Goal: Task Accomplishment & Management: Manage account settings

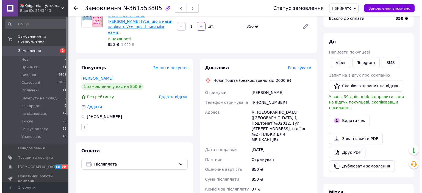
scroll to position [3, 0]
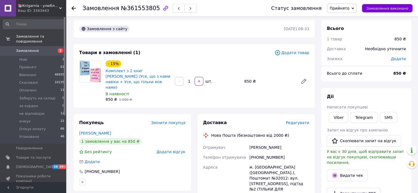
click at [297, 121] on span "Редагувати" at bounding box center [297, 123] width 23 height 4
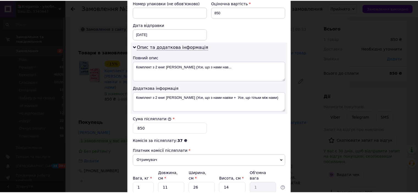
scroll to position [291, 0]
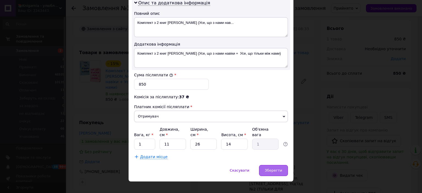
click at [274, 168] on span "Зберегти" at bounding box center [273, 170] width 17 height 4
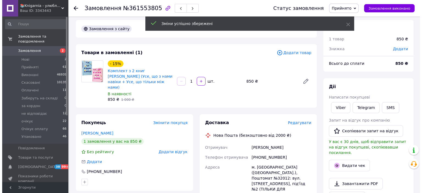
scroll to position [58, 0]
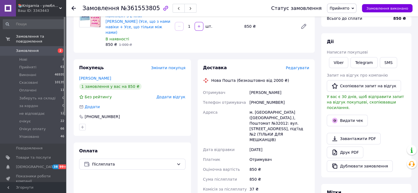
click at [298, 66] on span "Редагувати" at bounding box center [297, 68] width 23 height 4
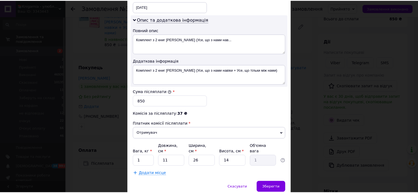
scroll to position [291, 0]
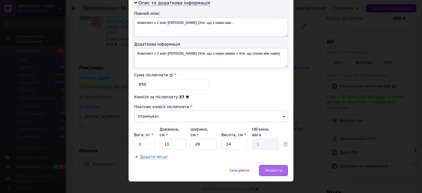
click at [268, 168] on span "Зберегти" at bounding box center [273, 170] width 17 height 4
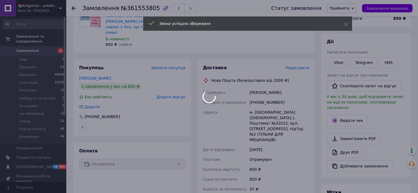
scroll to position [113, 0]
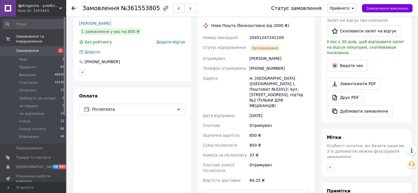
scroll to position [30, 0]
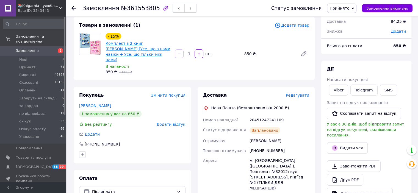
click at [126, 51] on link "Комплект з 2 книг [PERSON_NAME] (Усе, що з нами навіки + Усе, що тільки між нам…" at bounding box center [137, 51] width 65 height 21
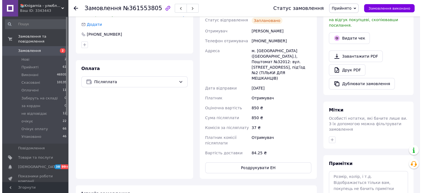
scroll to position [58, 0]
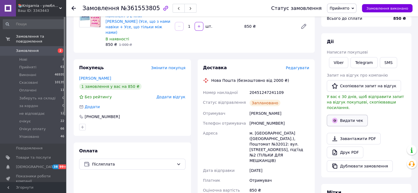
click at [337, 117] on icon "button" at bounding box center [334, 120] width 7 height 7
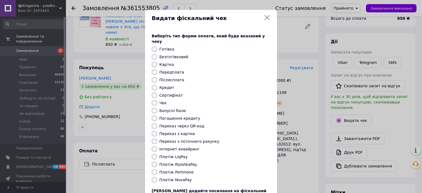
click at [153, 177] on input "Платіж NovaPay" at bounding box center [154, 179] width 5 height 5
radio input "true"
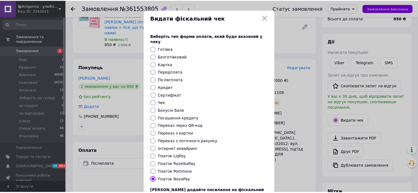
scroll to position [43, 0]
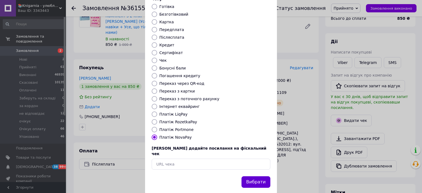
click at [258, 176] on button "Вибрати" at bounding box center [255, 182] width 29 height 12
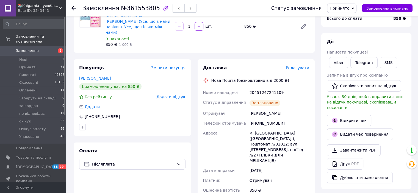
click at [178, 10] on use "button" at bounding box center [179, 8] width 2 height 3
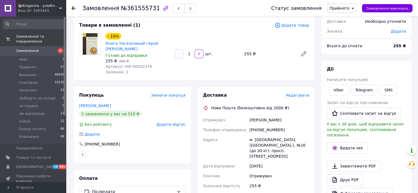
scroll to position [3, 0]
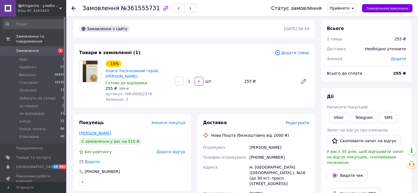
click at [96, 132] on link "Беспаленко Василь" at bounding box center [95, 133] width 32 height 4
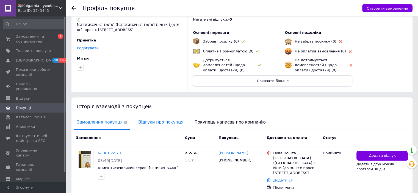
scroll to position [97, 0]
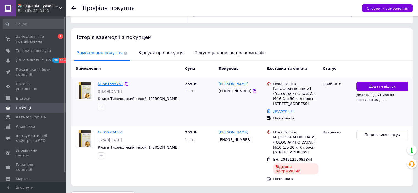
click at [114, 84] on link "№ 361555731" at bounding box center [110, 84] width 25 height 4
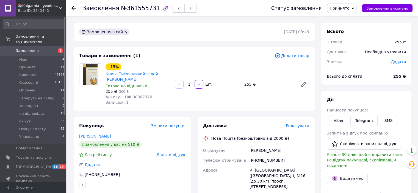
click at [177, 10] on icon "button" at bounding box center [178, 8] width 3 height 3
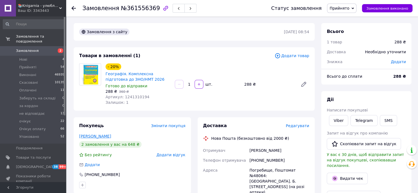
click at [97, 135] on link "Шевчук Анастасія" at bounding box center [95, 136] width 32 height 4
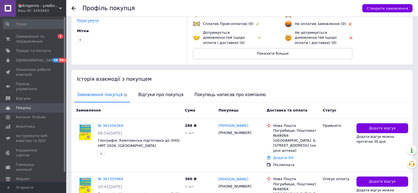
scroll to position [82, 0]
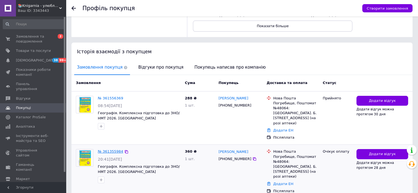
click at [115, 149] on link "№ 361355984" at bounding box center [110, 151] width 25 height 4
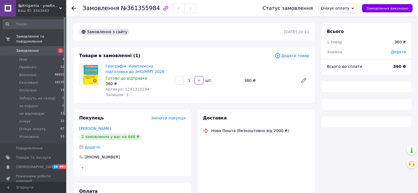
click at [348, 10] on span "Очікує оплату" at bounding box center [334, 8] width 29 height 4
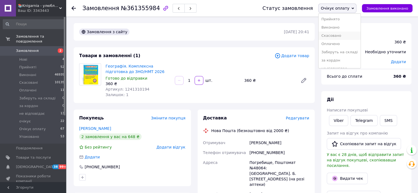
click at [343, 35] on li "Скасовано" at bounding box center [339, 36] width 42 height 8
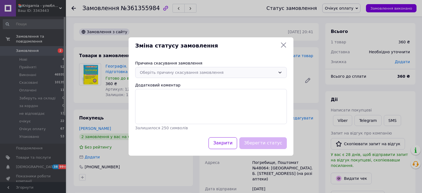
click at [247, 68] on div "Оберіть причину скасування замовлення" at bounding box center [211, 72] width 152 height 11
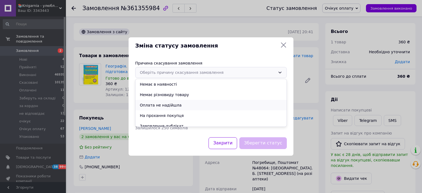
click at [168, 105] on li "Оплата не надійшла" at bounding box center [210, 105] width 151 height 10
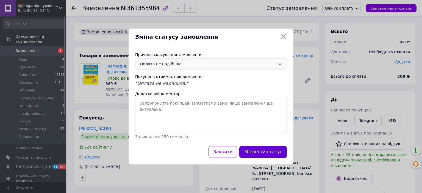
click at [263, 149] on button "Зберегти статус" at bounding box center [263, 152] width 48 height 12
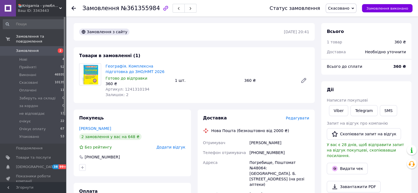
click at [37, 48] on span "Замовлення" at bounding box center [33, 50] width 35 height 5
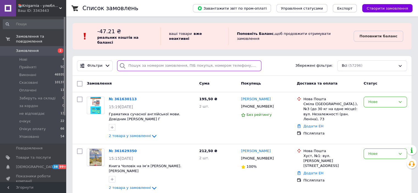
click at [147, 62] on input "search" at bounding box center [189, 65] width 144 height 11
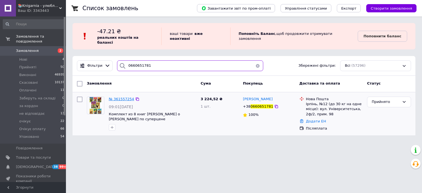
type input "0660651781"
click at [123, 97] on span "№ 361557254" at bounding box center [121, 99] width 25 height 4
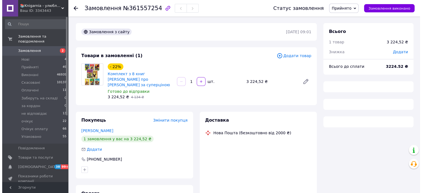
scroll to position [27, 0]
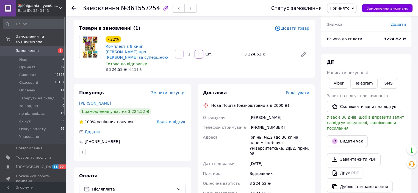
click at [303, 91] on span "Редагувати" at bounding box center [297, 93] width 23 height 4
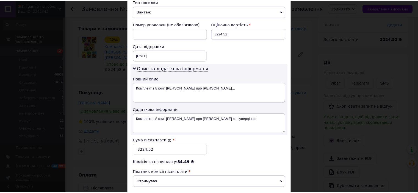
scroll to position [286, 0]
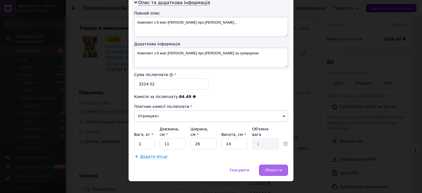
click at [266, 168] on span "Зберегти" at bounding box center [273, 170] width 17 height 4
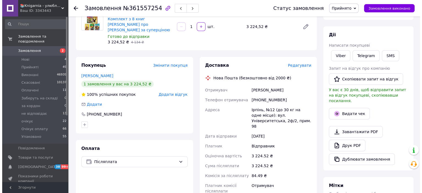
scroll to position [27, 0]
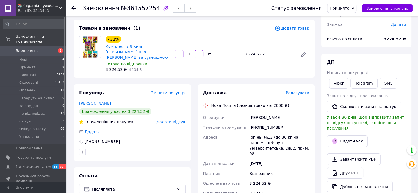
click at [297, 91] on span "Редагувати" at bounding box center [297, 93] width 23 height 4
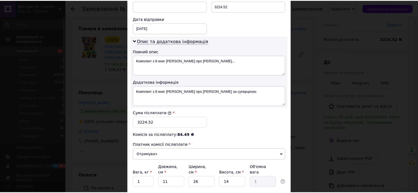
scroll to position [286, 0]
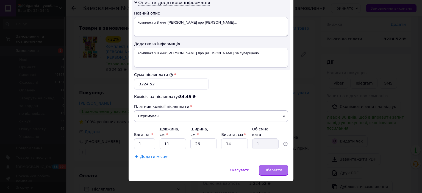
click at [275, 168] on span "Зберегти" at bounding box center [273, 170] width 17 height 4
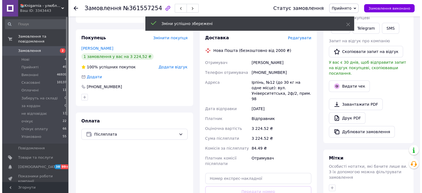
scroll to position [110, 0]
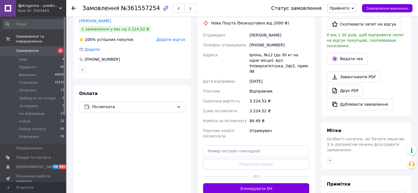
drag, startPoint x: 252, startPoint y: 177, endPoint x: 208, endPoint y: 172, distance: 43.4
click at [251, 183] on button "Згенерувати ЕН" at bounding box center [256, 188] width 106 height 11
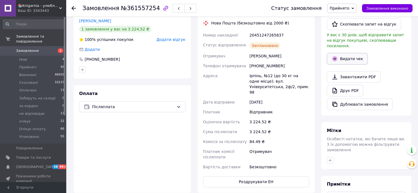
click at [348, 55] on button "Видати чек" at bounding box center [347, 59] width 41 height 12
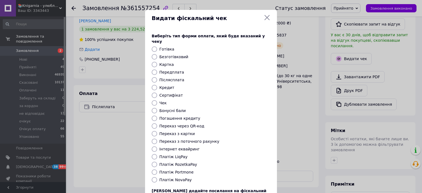
click at [154, 177] on input "Платіж NovaPay" at bounding box center [154, 179] width 5 height 5
radio input "true"
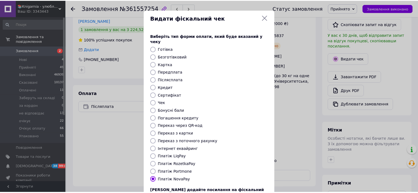
scroll to position [43, 0]
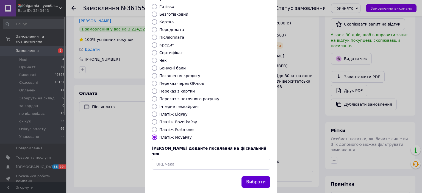
click at [256, 176] on button "Вибрати" at bounding box center [255, 182] width 29 height 12
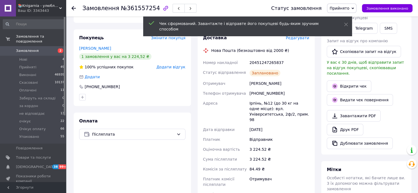
scroll to position [27, 0]
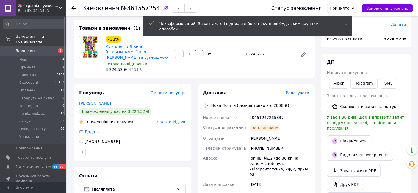
click at [178, 8] on use "button" at bounding box center [179, 8] width 2 height 3
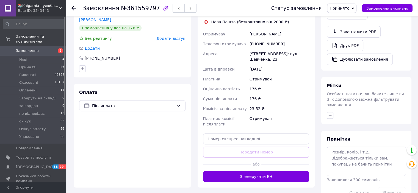
scroll to position [110, 0]
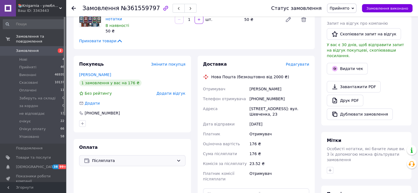
click at [137, 158] on span "Післяплата" at bounding box center [133, 161] width 82 height 6
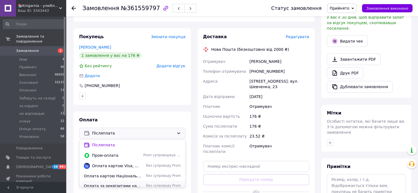
scroll to position [165, 0]
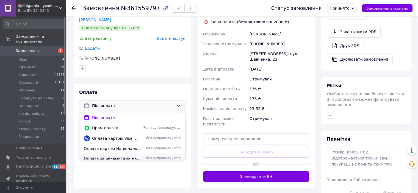
click at [119, 156] on span "Оплата за реквізитами на карту Приват банку" at bounding box center [112, 158] width 57 height 5
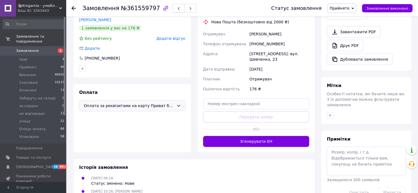
click at [177, 9] on icon "button" at bounding box center [178, 8] width 3 height 3
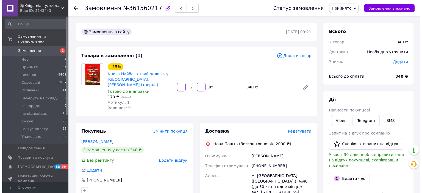
scroll to position [27, 0]
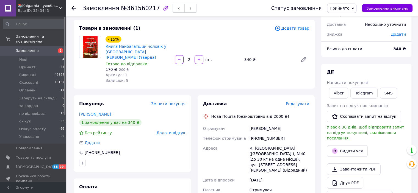
click at [296, 102] on span "Редагувати" at bounding box center [297, 104] width 23 height 4
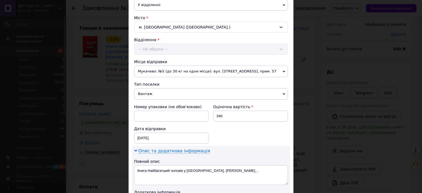
scroll to position [247, 0]
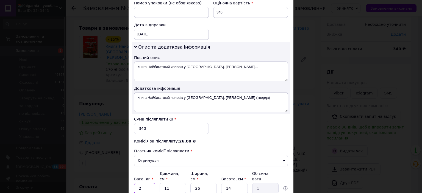
click at [138, 183] on input "2" at bounding box center [144, 188] width 21 height 11
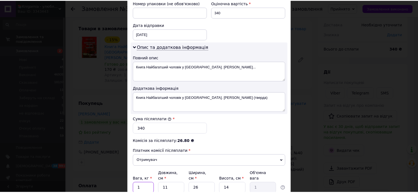
scroll to position [286, 0]
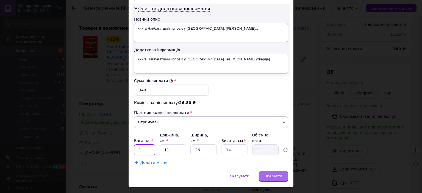
type input "1"
click at [270, 174] on span "Зберегти" at bounding box center [273, 176] width 17 height 4
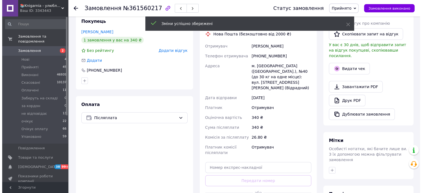
scroll to position [137, 0]
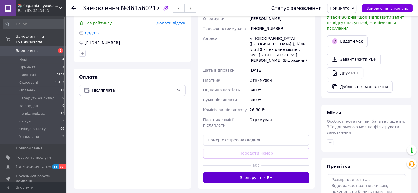
click at [263, 172] on button "Згенерувати ЕН" at bounding box center [256, 177] width 106 height 11
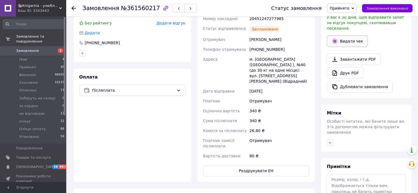
click at [350, 36] on button "Видати чек" at bounding box center [347, 41] width 41 height 12
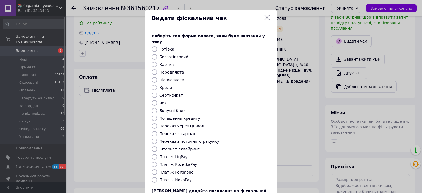
click at [155, 177] on input "Платіж NovaPay" at bounding box center [154, 179] width 5 height 5
radio input "true"
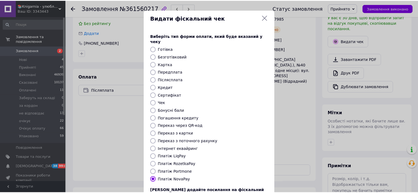
scroll to position [43, 0]
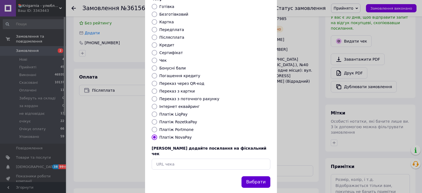
click at [256, 176] on button "Вибрати" at bounding box center [255, 182] width 29 height 12
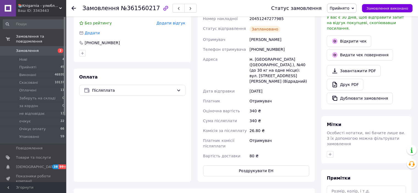
scroll to position [55, 0]
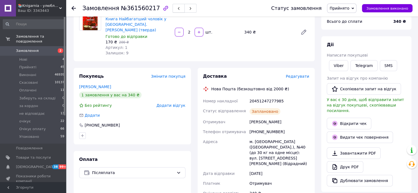
click at [172, 10] on button "button" at bounding box center [178, 8] width 12 height 9
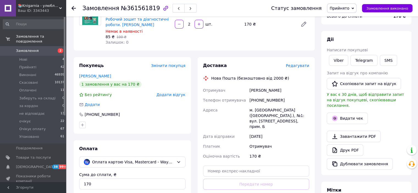
scroll to position [5, 0]
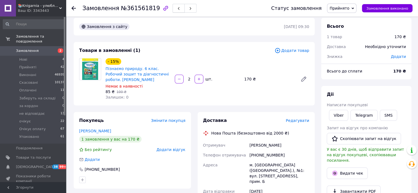
click at [172, 11] on button "button" at bounding box center [178, 8] width 12 height 9
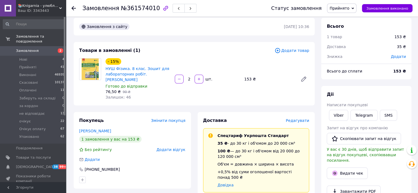
click at [46, 48] on span "Замовлення" at bounding box center [33, 50] width 35 height 5
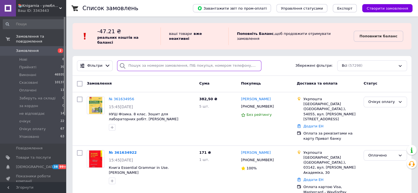
click at [143, 62] on input "search" at bounding box center [189, 65] width 144 height 11
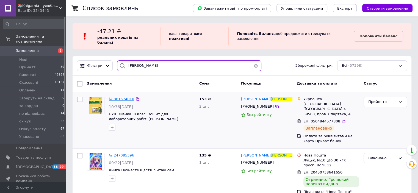
type input "оленяк"
click at [121, 97] on span "№ 361574010" at bounding box center [121, 99] width 25 height 4
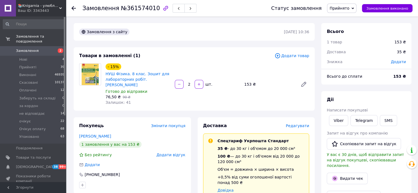
scroll to position [27, 0]
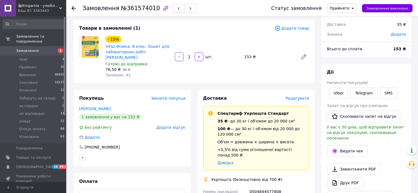
click at [177, 6] on span "button" at bounding box center [178, 8] width 3 height 4
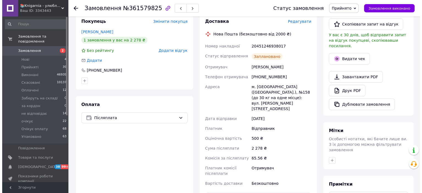
scroll to position [27, 0]
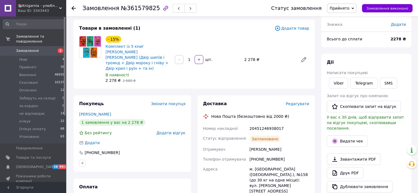
click at [294, 102] on span "Редагувати" at bounding box center [297, 104] width 23 height 4
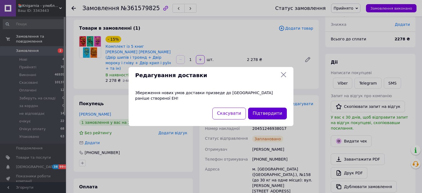
click at [263, 111] on button "Підтвердити" at bounding box center [267, 114] width 39 height 12
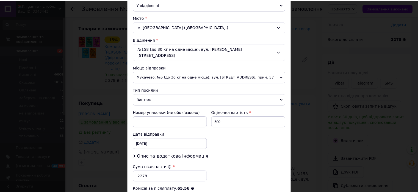
scroll to position [224, 0]
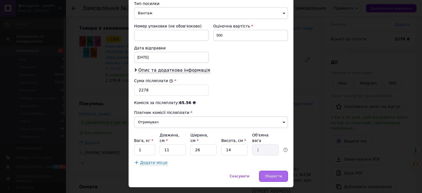
click at [269, 174] on span "Зберегти" at bounding box center [273, 176] width 17 height 4
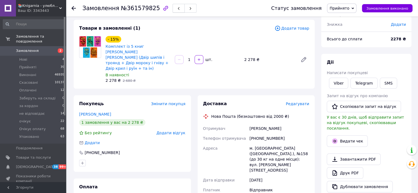
click at [172, 9] on button "button" at bounding box center [178, 8] width 12 height 9
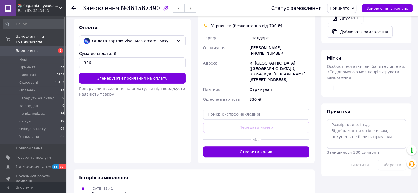
scroll to position [110, 0]
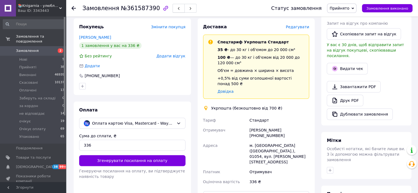
click at [177, 10] on icon "button" at bounding box center [178, 8] width 3 height 3
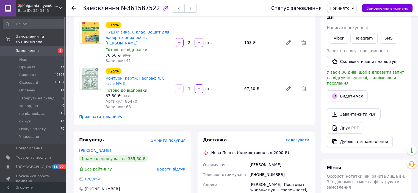
scroll to position [27, 0]
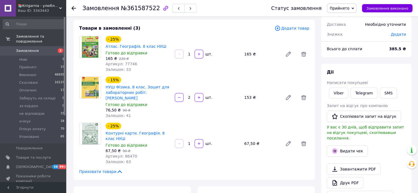
click at [177, 10] on icon "button" at bounding box center [178, 8] width 3 height 3
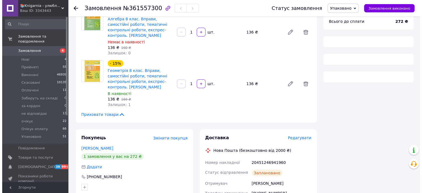
scroll to position [110, 0]
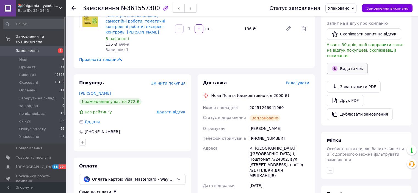
click at [335, 66] on icon "button" at bounding box center [334, 68] width 5 height 5
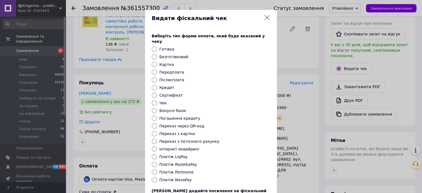
click at [153, 146] on input "Інтернет еквайринг" at bounding box center [154, 148] width 5 height 5
radio input "true"
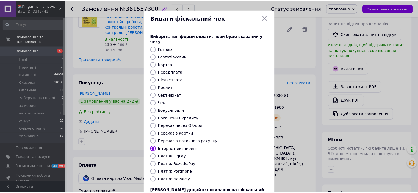
scroll to position [43, 0]
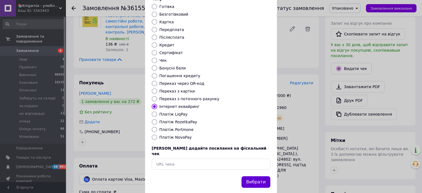
click at [253, 176] on button "Вибрати" at bounding box center [255, 182] width 29 height 12
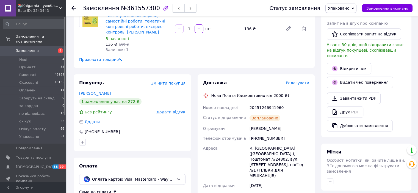
click at [172, 11] on button "button" at bounding box center [178, 8] width 12 height 9
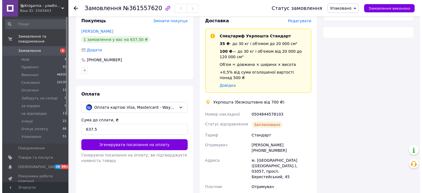
scroll to position [110, 0]
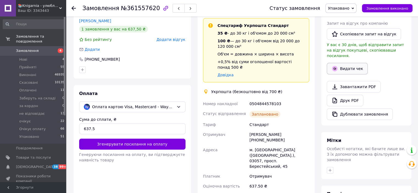
click at [347, 63] on button "Видати чек" at bounding box center [347, 69] width 41 height 12
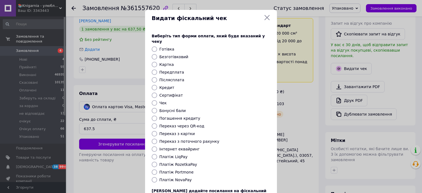
click at [155, 177] on input "Платіж NovaPay" at bounding box center [154, 179] width 5 height 5
radio input "true"
click at [155, 146] on input "Інтернет еквайринг" at bounding box center [154, 148] width 5 height 5
radio input "true"
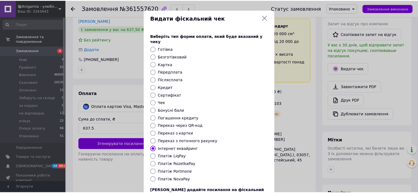
scroll to position [43, 0]
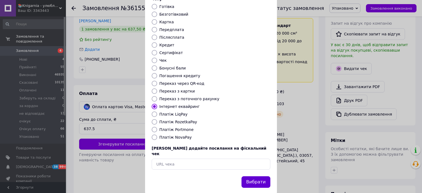
click at [249, 176] on button "Вибрати" at bounding box center [255, 182] width 29 height 12
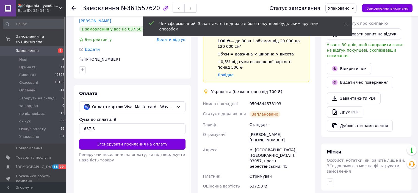
click at [177, 7] on icon "button" at bounding box center [178, 8] width 3 height 3
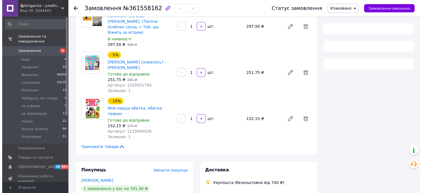
scroll to position [110, 0]
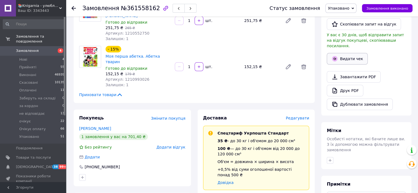
click at [345, 54] on button "Видати чек" at bounding box center [347, 59] width 41 height 12
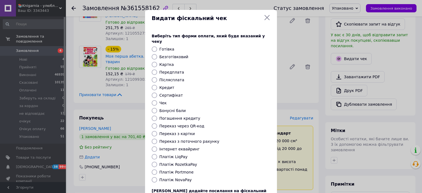
click at [155, 146] on input "Інтернет еквайринг" at bounding box center [154, 148] width 5 height 5
radio input "true"
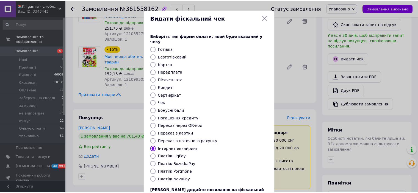
scroll to position [43, 0]
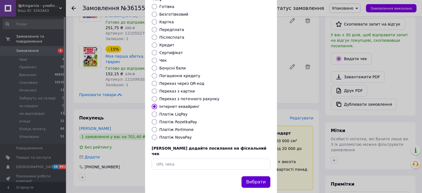
click at [248, 176] on button "Вибрати" at bounding box center [255, 182] width 29 height 12
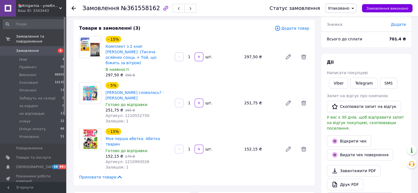
scroll to position [0, 0]
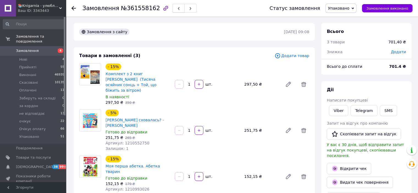
click at [178, 9] on use "button" at bounding box center [179, 8] width 2 height 3
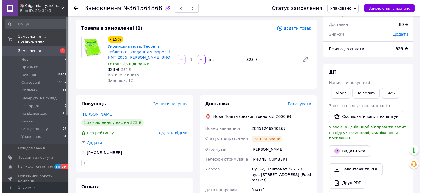
scroll to position [55, 0]
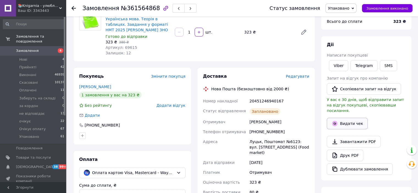
click at [349, 118] on button "Видати чек" at bounding box center [347, 124] width 41 height 12
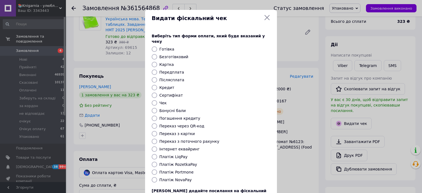
click at [152, 146] on input "Інтернет еквайринг" at bounding box center [154, 148] width 5 height 5
radio input "true"
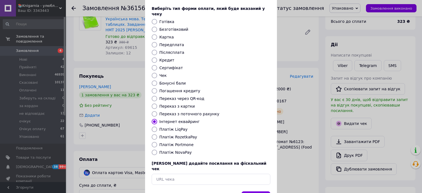
scroll to position [43, 0]
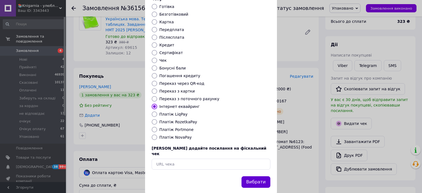
click at [253, 176] on button "Вибрати" at bounding box center [255, 182] width 29 height 12
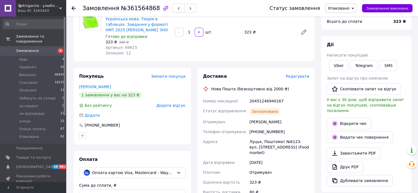
click at [177, 8] on icon "button" at bounding box center [178, 8] width 3 height 3
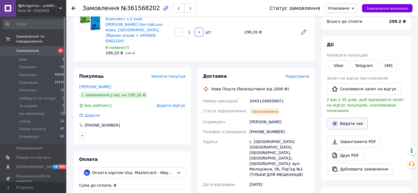
click at [353, 119] on button "Видати чек" at bounding box center [347, 124] width 41 height 12
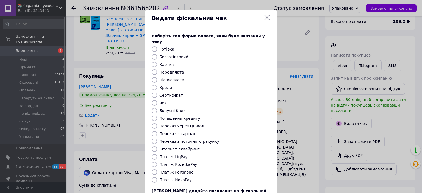
click at [154, 146] on input "Інтернет еквайринг" at bounding box center [154, 148] width 5 height 5
radio input "true"
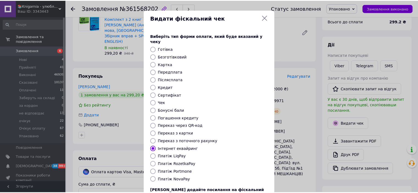
scroll to position [43, 0]
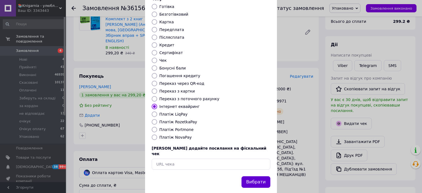
click at [253, 176] on button "Вибрати" at bounding box center [255, 182] width 29 height 12
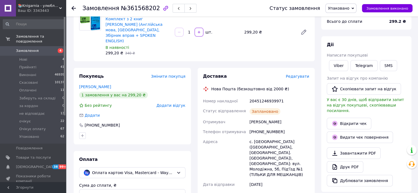
scroll to position [0, 0]
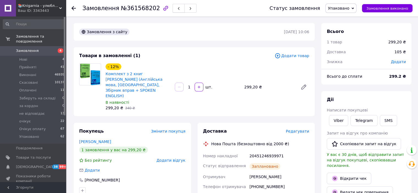
click at [172, 10] on button "button" at bounding box center [178, 8] width 12 height 9
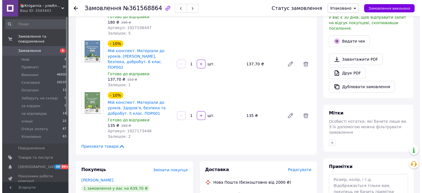
scroll to position [55, 0]
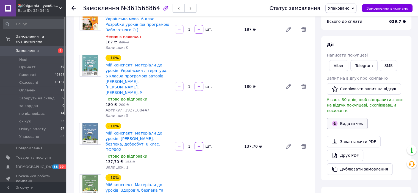
click at [338, 118] on button "Видати чек" at bounding box center [347, 124] width 41 height 12
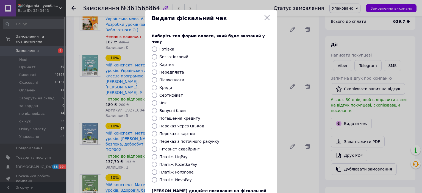
click at [154, 146] on input "Інтернет еквайринг" at bounding box center [154, 148] width 5 height 5
radio input "true"
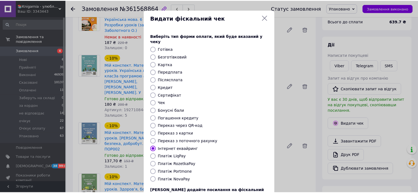
scroll to position [43, 0]
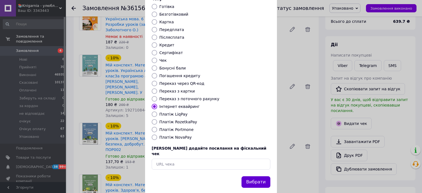
click at [256, 176] on button "Вибрати" at bounding box center [255, 182] width 29 height 12
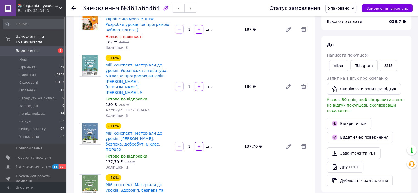
click at [172, 10] on button "button" at bounding box center [178, 8] width 12 height 9
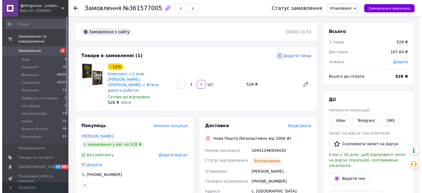
scroll to position [55, 0]
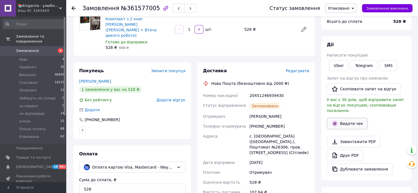
click at [344, 120] on button "Видати чек" at bounding box center [347, 124] width 41 height 12
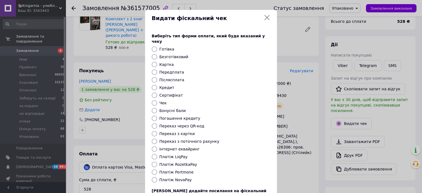
click at [153, 146] on input "Інтернет еквайринг" at bounding box center [154, 148] width 5 height 5
radio input "true"
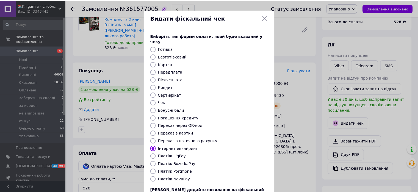
scroll to position [43, 0]
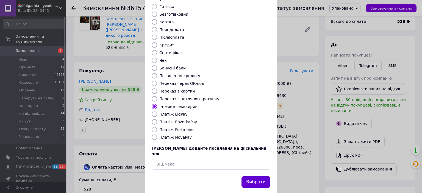
click at [254, 176] on button "Вибрати" at bounding box center [255, 182] width 29 height 12
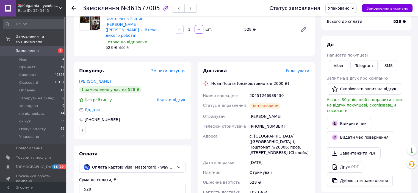
click at [32, 48] on span "Замовлення" at bounding box center [27, 50] width 23 height 5
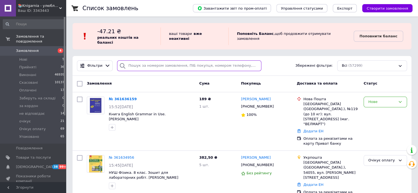
click at [135, 63] on input "search" at bounding box center [189, 65] width 144 height 11
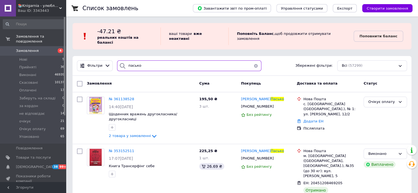
drag, startPoint x: 143, startPoint y: 61, endPoint x: 124, endPoint y: 63, distance: 19.0
click at [124, 63] on div "пасько" at bounding box center [189, 65] width 144 height 11
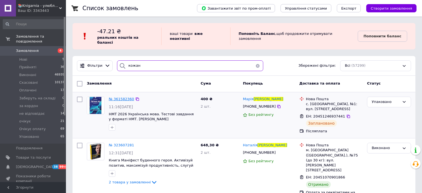
type input "кожан"
click at [121, 97] on span "№ 361582360" at bounding box center [121, 99] width 25 height 4
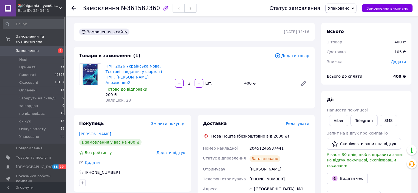
click at [341, 8] on span "Упаковано" at bounding box center [338, 8] width 21 height 4
click at [343, 18] on li "Прийнято" at bounding box center [346, 19] width 42 height 8
click at [295, 121] on span "Редагувати" at bounding box center [297, 123] width 23 height 4
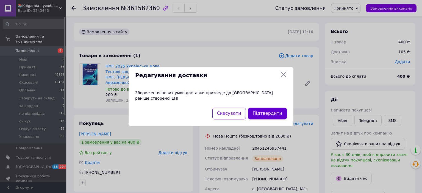
click at [263, 114] on button "Підтвердити" at bounding box center [267, 114] width 39 height 12
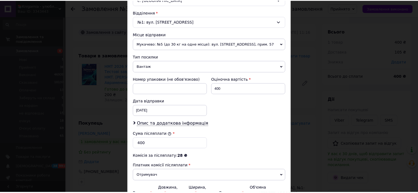
scroll to position [224, 0]
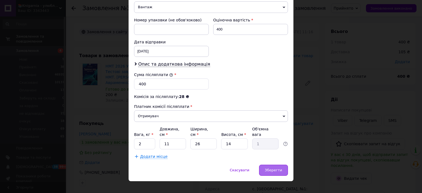
click at [272, 168] on span "Зберегти" at bounding box center [273, 170] width 17 height 4
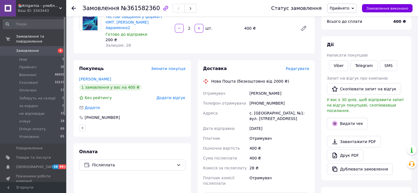
scroll to position [0, 0]
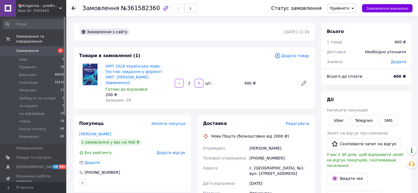
drag, startPoint x: 345, startPoint y: 10, endPoint x: 347, endPoint y: 15, distance: 5.2
click at [345, 10] on span "Прийнято" at bounding box center [339, 8] width 20 height 4
click at [353, 52] on li "Очікує оплату" at bounding box center [348, 55] width 42 height 8
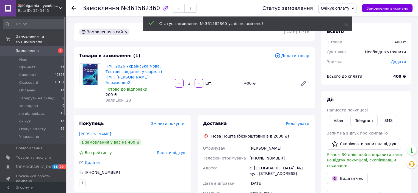
click at [49, 48] on span "Замовлення" at bounding box center [33, 50] width 35 height 5
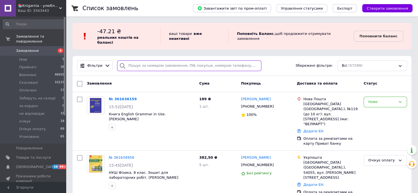
click at [155, 60] on input "search" at bounding box center [189, 65] width 144 height 11
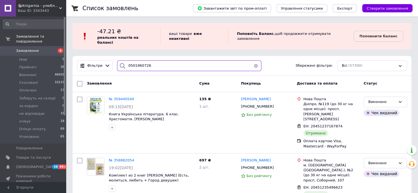
click at [119, 67] on div "Фільтри 0501960726 Збережені фільтри: Всі (57300)" at bounding box center [241, 66] width 339 height 20
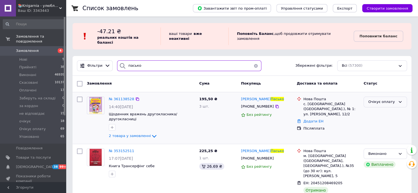
type input "пасько"
click at [375, 99] on div "Очікує оплату" at bounding box center [381, 102] width 27 height 6
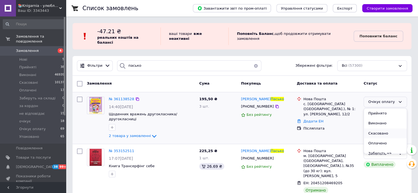
click at [376, 129] on li "Скасовано" at bounding box center [385, 134] width 43 height 10
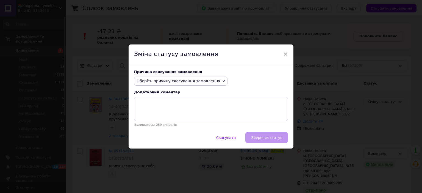
click at [180, 83] on span "Оберіть причину скасування замовлення" at bounding box center [178, 81] width 84 height 4
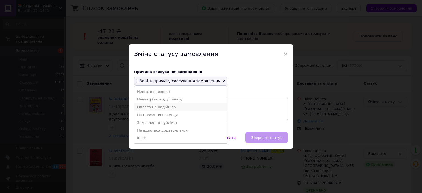
click at [154, 109] on li "Оплата не надійшла" at bounding box center [180, 107] width 93 height 8
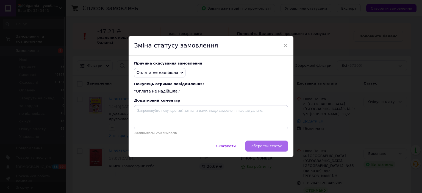
click at [279, 147] on span "Зберегти статус" at bounding box center [266, 146] width 31 height 4
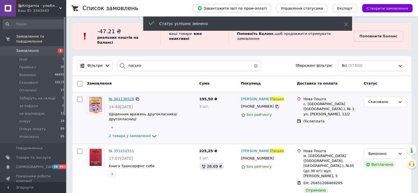
click at [126, 97] on span "№ 361138528" at bounding box center [121, 99] width 25 height 4
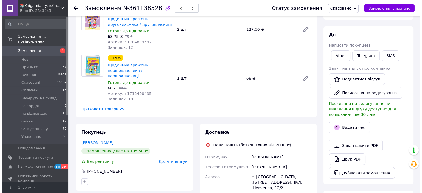
scroll to position [137, 0]
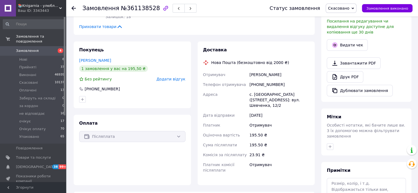
click at [175, 77] on span "Додати відгук" at bounding box center [170, 79] width 29 height 4
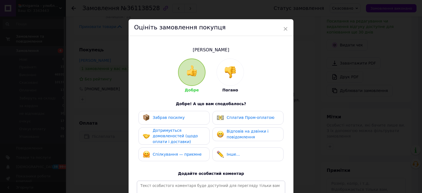
click at [230, 74] on img at bounding box center [230, 72] width 12 height 12
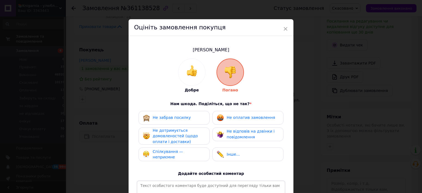
click at [175, 134] on span "Не дотримується домовленостей (щодо оплати і доставки)" at bounding box center [175, 136] width 45 height 16
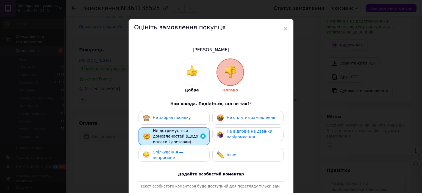
click at [172, 152] on span "Спілкування — неприємне" at bounding box center [168, 155] width 30 height 10
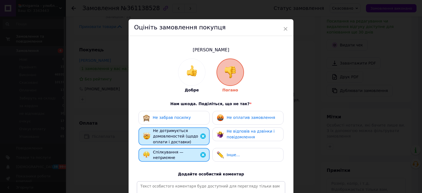
click at [242, 136] on span "Не відповів на дзвінки і повідомлення" at bounding box center [251, 134] width 48 height 10
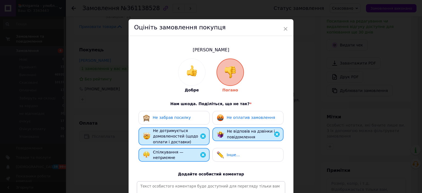
click at [239, 121] on div "Не оплатив замовлення" at bounding box center [246, 117] width 58 height 7
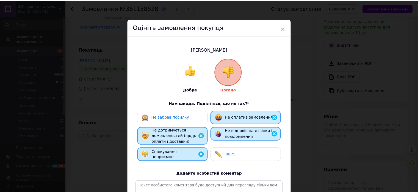
scroll to position [79, 0]
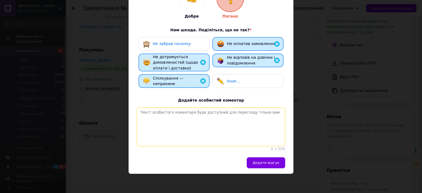
click at [190, 129] on textarea at bounding box center [211, 126] width 148 height 39
click at [162, 109] on textarea "недобросовістний" at bounding box center [211, 126] width 148 height 39
click at [175, 109] on textarea "недобросовітний" at bounding box center [211, 126] width 148 height 39
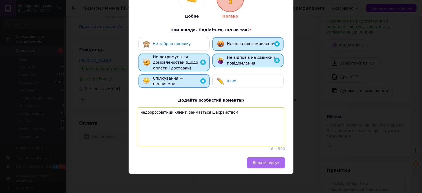
type textarea "недобросовітний клієнт, займається шахрайством"
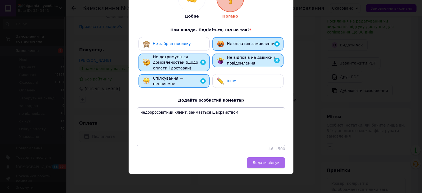
click at [267, 163] on span "Додати відгук" at bounding box center [265, 163] width 27 height 4
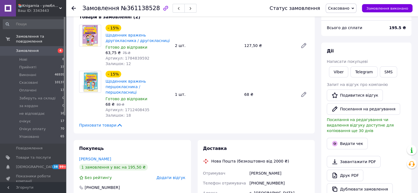
scroll to position [0, 0]
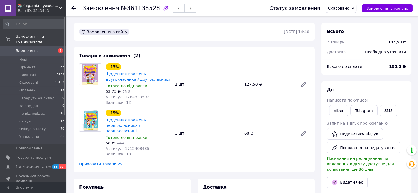
click at [27, 48] on span "Замовлення" at bounding box center [27, 50] width 23 height 5
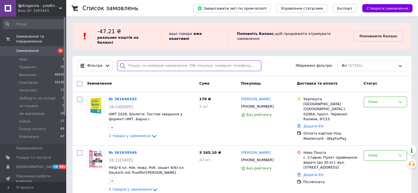
click at [152, 60] on input "search" at bounding box center [189, 65] width 144 height 11
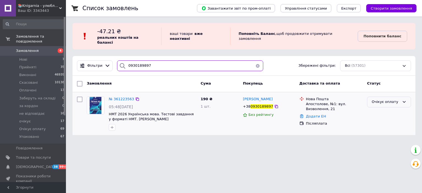
type input "0930189897"
click at [389, 99] on div "Очікує оплату" at bounding box center [386, 102] width 28 height 6
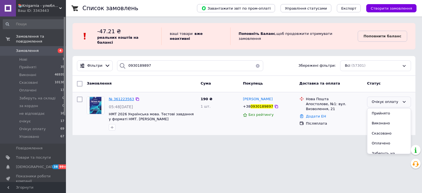
click at [113, 97] on span "№ 361223563" at bounding box center [121, 99] width 25 height 4
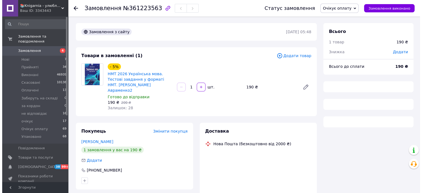
scroll to position [55, 0]
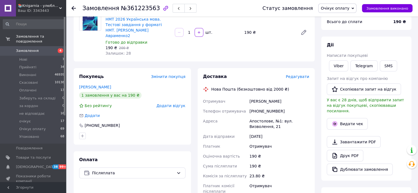
click at [168, 104] on span "Додати відгук" at bounding box center [170, 106] width 29 height 4
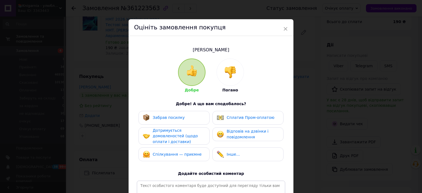
click at [221, 74] on div at bounding box center [230, 72] width 27 height 27
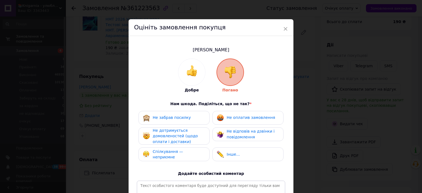
click at [178, 150] on div "Спілкування — неприємне" at bounding box center [174, 154] width 62 height 11
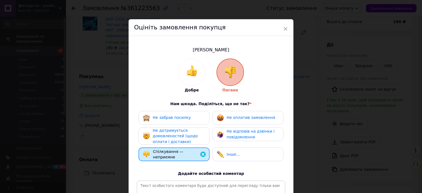
click at [177, 137] on span "Не дотримується домовленостей (щодо оплати і доставки)" at bounding box center [175, 136] width 45 height 16
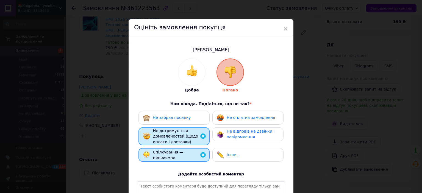
click at [233, 114] on div "Не оплатив замовлення" at bounding box center [246, 117] width 58 height 7
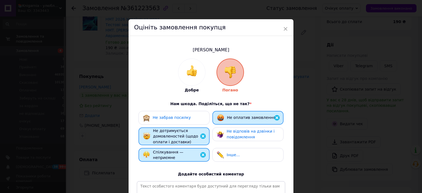
click at [241, 130] on span "Не відповів на дзвінки і повідомлення" at bounding box center [251, 134] width 48 height 10
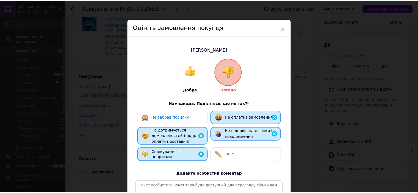
scroll to position [79, 0]
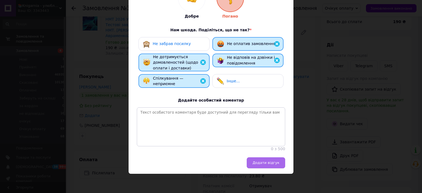
click at [263, 161] on span "Додати відгук" at bounding box center [265, 163] width 27 height 4
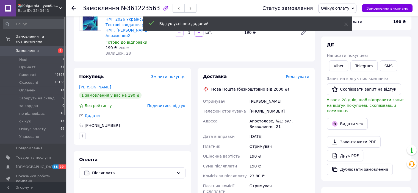
click at [339, 9] on span "Очікує оплату" at bounding box center [334, 8] width 29 height 4
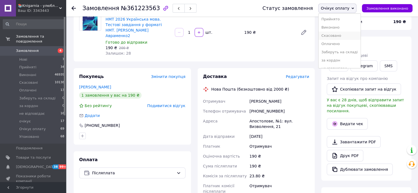
click at [336, 37] on li "Скасовано" at bounding box center [339, 36] width 42 height 8
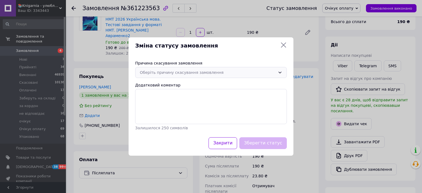
click at [170, 72] on div "Оберіть причину скасування замовлення" at bounding box center [208, 72] width 136 height 6
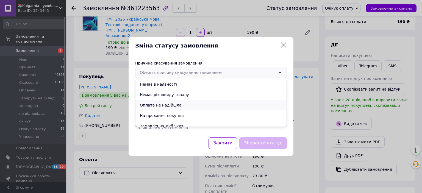
click at [169, 107] on li "Оплата не надійшла" at bounding box center [210, 105] width 151 height 10
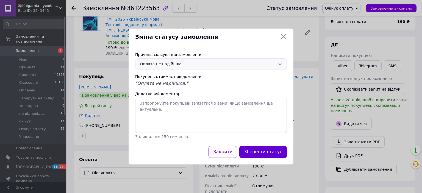
click at [262, 151] on button "Зберегти статус" at bounding box center [263, 152] width 48 height 12
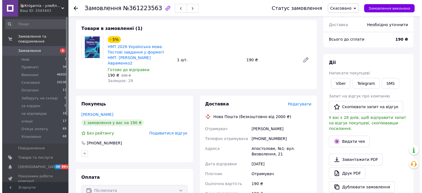
scroll to position [0, 0]
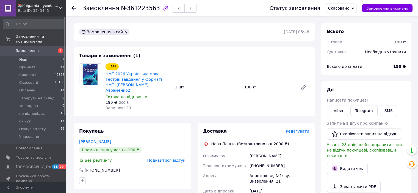
click at [28, 56] on li "Нові 7" at bounding box center [34, 60] width 68 height 8
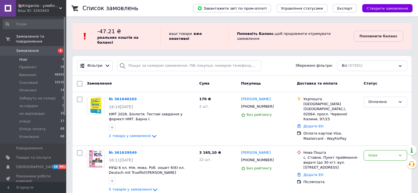
click at [49, 56] on li "Нові 6" at bounding box center [34, 60] width 68 height 8
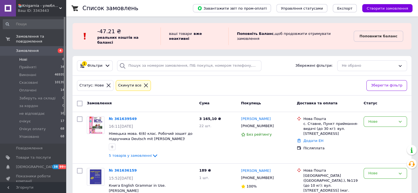
click at [80, 101] on input "checkbox" at bounding box center [79, 103] width 5 height 5
checkbox input "true"
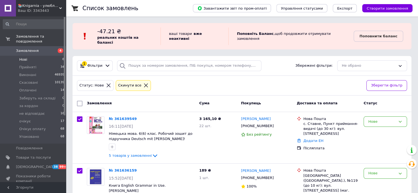
checkbox input "true"
click at [92, 101] on span "Дії для 6 замовлень" at bounding box center [105, 103] width 37 height 5
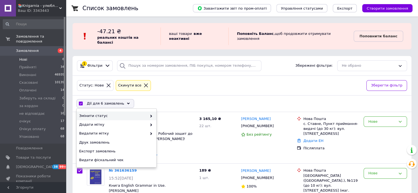
click at [90, 113] on span "Змінити статус" at bounding box center [113, 115] width 68 height 5
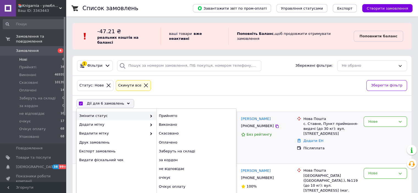
click at [164, 111] on div "Прийнято" at bounding box center [196, 115] width 80 height 9
checkbox input "false"
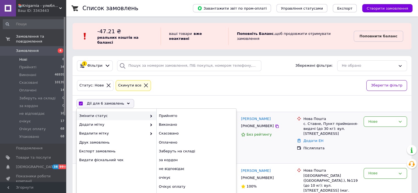
checkbox input "false"
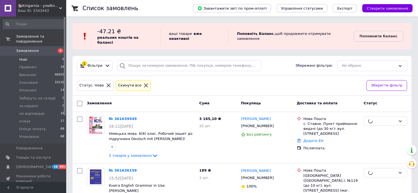
click at [24, 48] on span "Замовлення" at bounding box center [27, 50] width 23 height 5
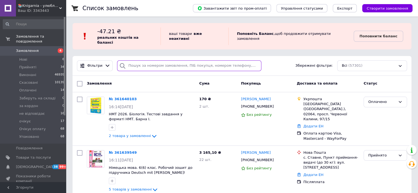
click at [158, 62] on input "search" at bounding box center [189, 65] width 144 height 11
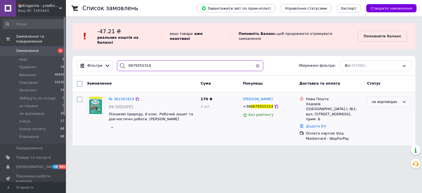
type input "0679355314"
click at [379, 99] on div "не відповідає" at bounding box center [386, 102] width 28 height 6
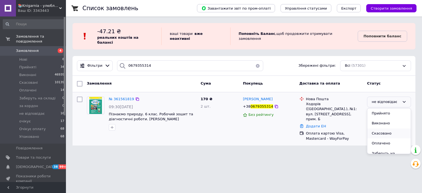
click at [377, 129] on li "Скасовано" at bounding box center [388, 134] width 43 height 10
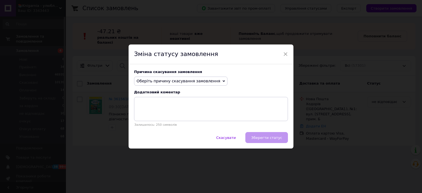
click at [143, 82] on span "Оберіть причину скасування замовлення" at bounding box center [178, 81] width 84 height 4
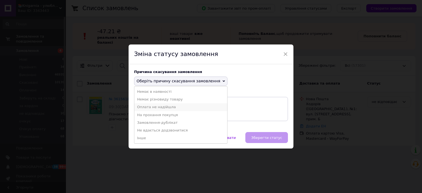
click at [156, 108] on li "Оплата не надійшла" at bounding box center [180, 107] width 93 height 8
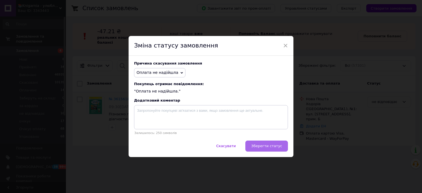
click at [273, 145] on span "Зберегти статус" at bounding box center [266, 146] width 31 height 4
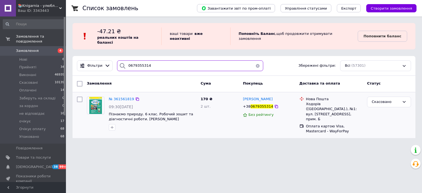
drag, startPoint x: 153, startPoint y: 65, endPoint x: 118, endPoint y: 72, distance: 36.0
click at [118, 72] on div "Фільтри 0679355314 Збережені фільтри: Всі (57301) Замовлення Cума Покупець Дост…" at bounding box center [243, 97] width 343 height 82
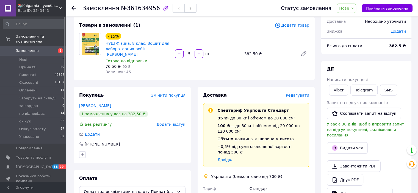
scroll to position [3, 0]
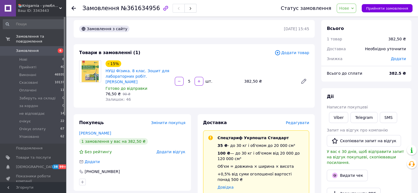
click at [355, 8] on span "Нове" at bounding box center [345, 8] width 19 height 9
click at [359, 53] on li "Очікує оплату" at bounding box center [358, 54] width 42 height 8
click at [35, 48] on span "Замовлення" at bounding box center [27, 50] width 23 height 5
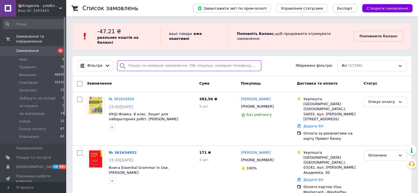
click at [133, 61] on input "search" at bounding box center [189, 65] width 144 height 11
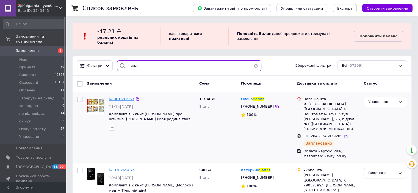
type input "чапля"
click at [118, 97] on span "№ 361581953" at bounding box center [121, 99] width 25 height 4
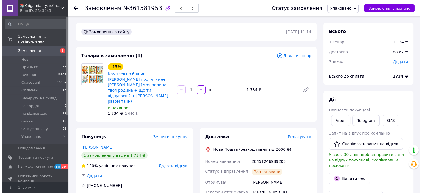
scroll to position [82, 0]
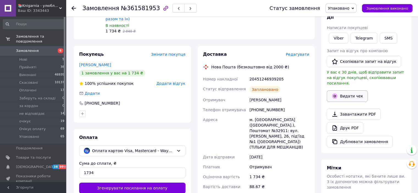
click at [348, 90] on button "Видати чек" at bounding box center [347, 96] width 41 height 12
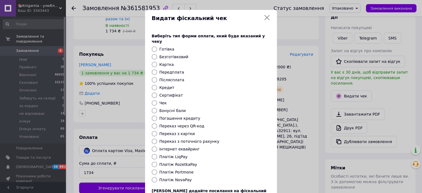
click at [154, 146] on input "Інтернет еквайринг" at bounding box center [154, 148] width 5 height 5
radio input "true"
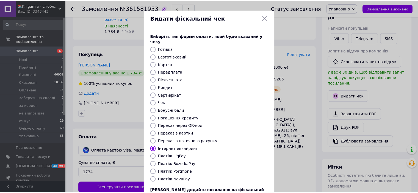
scroll to position [43, 0]
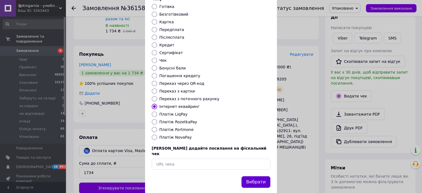
click at [257, 176] on button "Вибрати" at bounding box center [255, 182] width 29 height 12
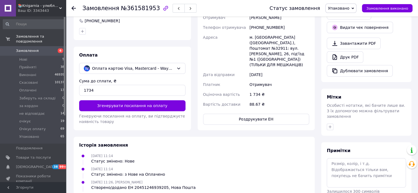
scroll to position [27, 0]
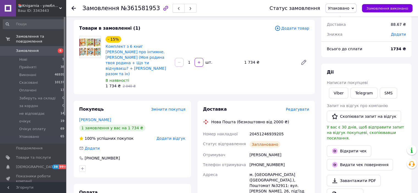
click at [172, 10] on button "button" at bounding box center [178, 8] width 12 height 9
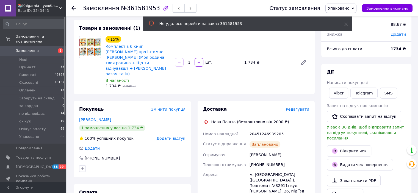
click at [48, 48] on span "Замовлення" at bounding box center [33, 50] width 35 height 5
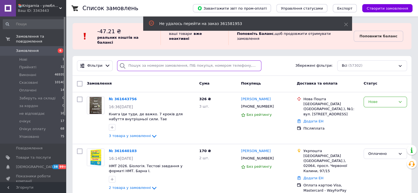
click at [135, 64] on input "search" at bounding box center [189, 65] width 144 height 11
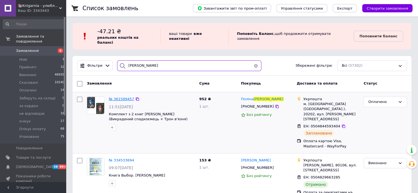
type input "кузьміна"
click at [118, 97] on span "№ 361589457" at bounding box center [121, 99] width 25 height 4
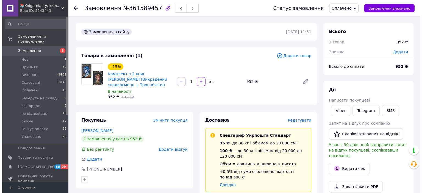
scroll to position [27, 0]
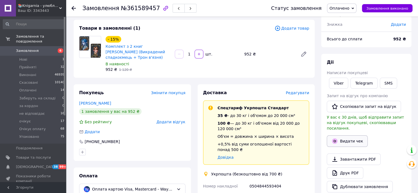
click at [336, 138] on icon "button" at bounding box center [334, 141] width 7 height 7
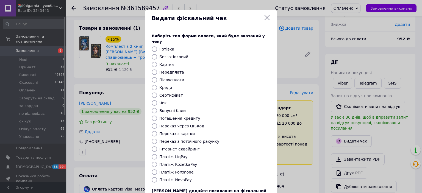
click at [152, 146] on input "Інтернет еквайринг" at bounding box center [154, 148] width 5 height 5
radio input "true"
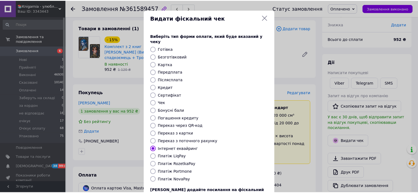
scroll to position [43, 0]
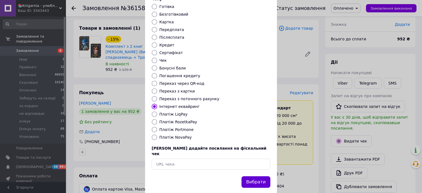
click at [257, 176] on button "Вибрати" at bounding box center [255, 182] width 29 height 12
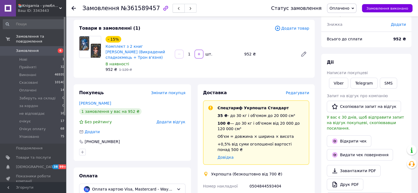
click at [177, 10] on icon "button" at bounding box center [178, 8] width 3 height 3
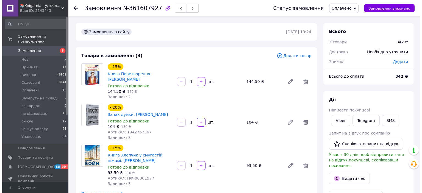
scroll to position [55, 0]
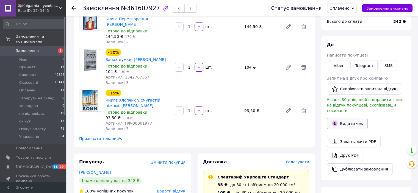
click at [345, 118] on button "Видати чек" at bounding box center [347, 124] width 41 height 12
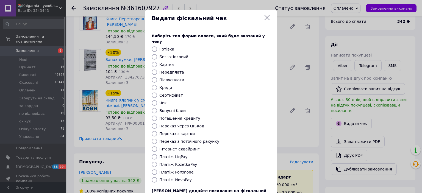
click at [154, 146] on input "Інтернет еквайринг" at bounding box center [154, 148] width 5 height 5
radio input "true"
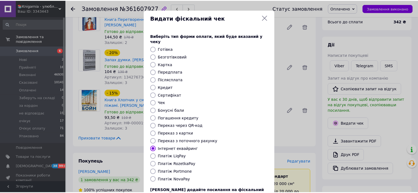
scroll to position [43, 0]
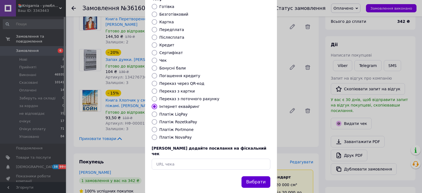
click at [262, 176] on button "Вибрати" at bounding box center [255, 182] width 29 height 12
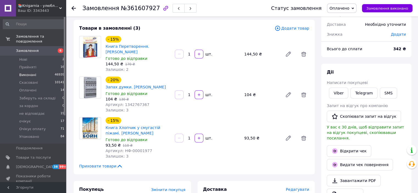
scroll to position [0, 0]
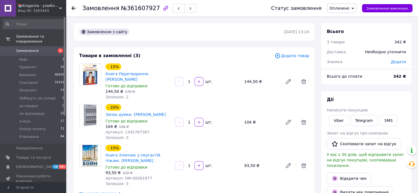
click at [34, 48] on span "Замовлення" at bounding box center [27, 50] width 23 height 5
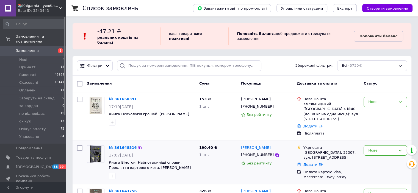
scroll to position [82, 0]
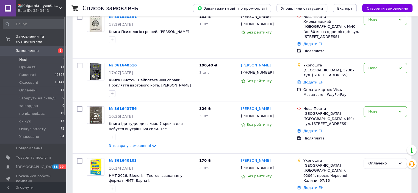
click at [44, 56] on li "Нові 3" at bounding box center [34, 60] width 68 height 8
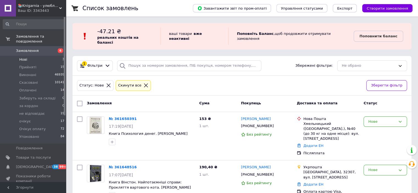
click at [80, 101] on input "checkbox" at bounding box center [79, 103] width 5 height 5
checkbox input "true"
click at [105, 101] on span "Дії для 3 замовлень" at bounding box center [105, 103] width 37 height 5
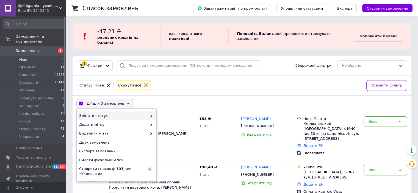
click at [105, 113] on span "Змінити статус" at bounding box center [113, 115] width 68 height 5
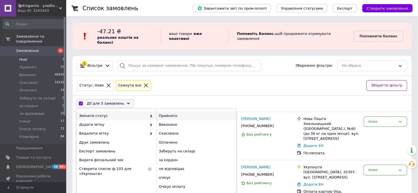
click at [162, 111] on div "Прийнято" at bounding box center [196, 115] width 80 height 9
checkbox input "false"
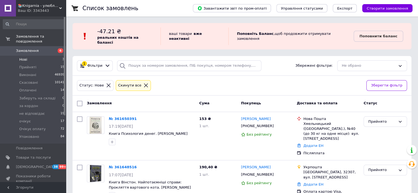
click at [37, 48] on span "Замовлення" at bounding box center [33, 50] width 35 height 5
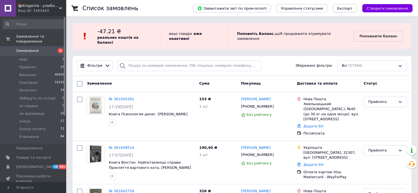
click at [348, 7] on span "Експорт" at bounding box center [344, 8] width 15 height 4
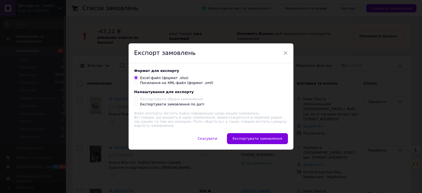
click at [134, 84] on input "Посилання на XML-файл (формат .xml)" at bounding box center [136, 83] width 4 height 4
radio input "true"
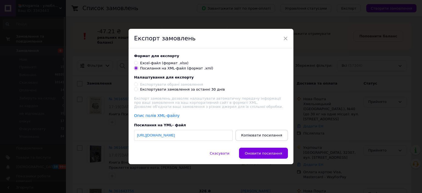
click at [175, 137] on link "https://my.prom.ua/cabinet/export_orders/xml/3343443?hash_tag=efae8054f9e0a7cda…" at bounding box center [156, 135] width 38 height 4
click at [285, 36] on span "×" at bounding box center [285, 38] width 5 height 9
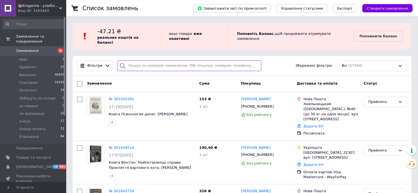
click at [149, 64] on input "search" at bounding box center [189, 65] width 144 height 11
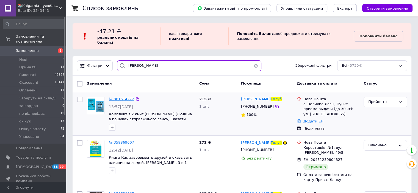
type input "голуб"
click at [123, 97] on span "№ 361614272" at bounding box center [121, 99] width 25 height 4
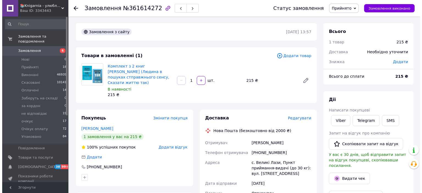
scroll to position [27, 0]
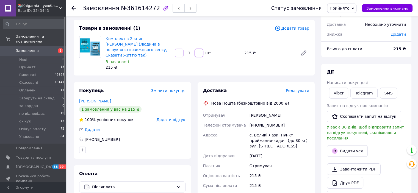
click at [297, 88] on span "Редагувати" at bounding box center [297, 90] width 23 height 4
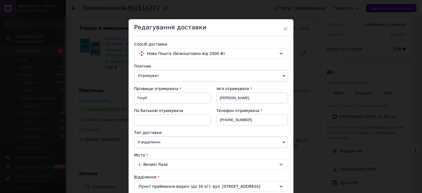
scroll to position [137, 0]
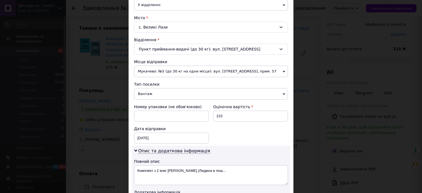
click at [143, 91] on span "Вантаж" at bounding box center [211, 94] width 154 height 12
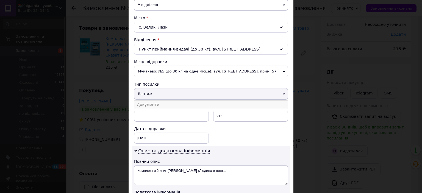
click at [144, 102] on li "Документи" at bounding box center [211, 105] width 154 height 8
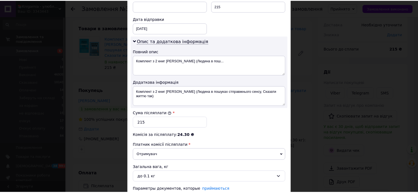
scroll to position [291, 0]
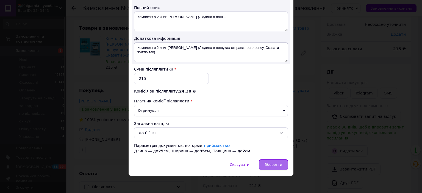
click at [271, 164] on span "Зберегти" at bounding box center [273, 165] width 17 height 4
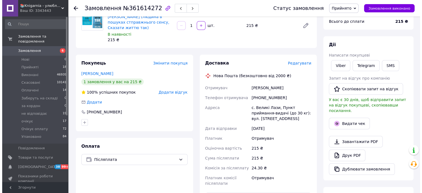
scroll to position [110, 0]
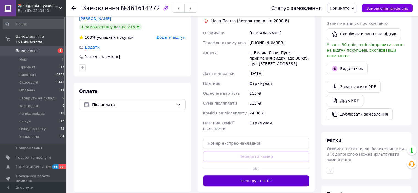
click at [214, 175] on button "Згенерувати ЕН" at bounding box center [256, 180] width 106 height 11
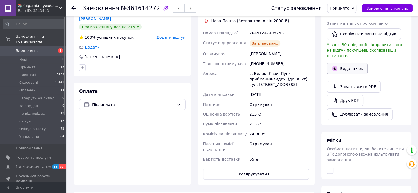
click at [345, 63] on button "Видати чек" at bounding box center [347, 69] width 41 height 12
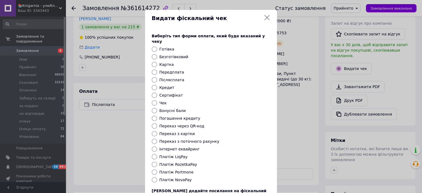
click at [153, 177] on input "Платіж NovaPay" at bounding box center [154, 179] width 5 height 5
radio input "true"
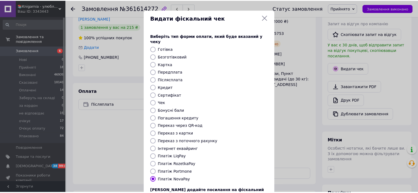
scroll to position [43, 0]
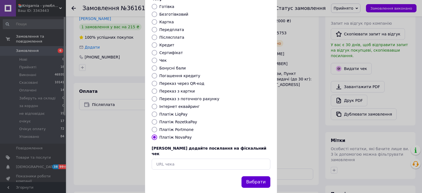
click at [252, 176] on button "Вибрати" at bounding box center [255, 182] width 29 height 12
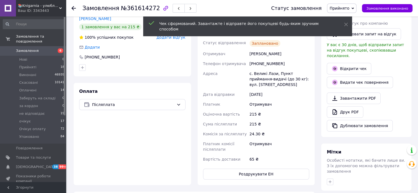
scroll to position [27, 0]
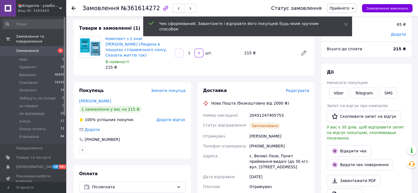
click at [172, 11] on button "button" at bounding box center [178, 8] width 12 height 9
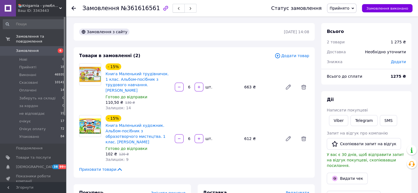
click at [177, 9] on icon "button" at bounding box center [178, 8] width 3 height 3
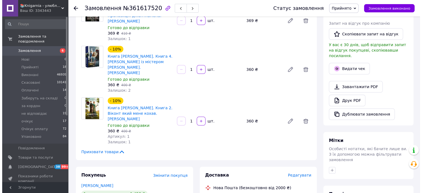
scroll to position [137, 0]
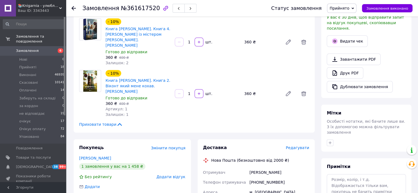
click at [299, 146] on span "Редагувати" at bounding box center [297, 148] width 23 height 4
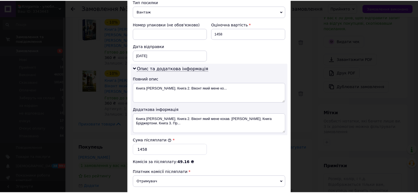
scroll to position [286, 0]
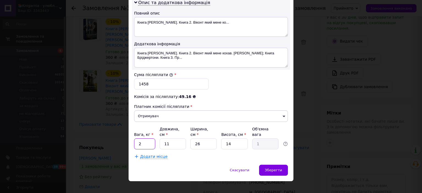
drag, startPoint x: 141, startPoint y: 139, endPoint x: 137, endPoint y: 139, distance: 3.8
click at [137, 139] on input "2" at bounding box center [144, 143] width 21 height 11
type input "1"
click at [269, 168] on span "Зберегти" at bounding box center [273, 170] width 17 height 4
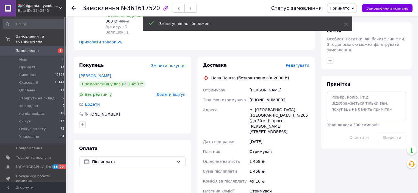
scroll to position [275, 0]
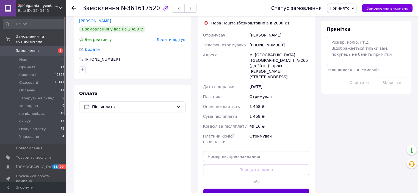
click at [239, 189] on button "Згенерувати ЕН" at bounding box center [256, 194] width 106 height 11
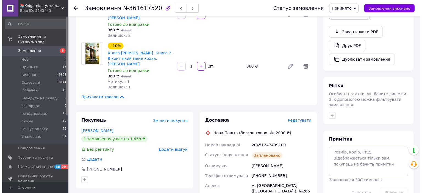
scroll to position [110, 0]
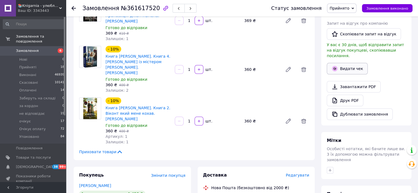
click at [334, 66] on icon "button" at bounding box center [334, 68] width 5 height 5
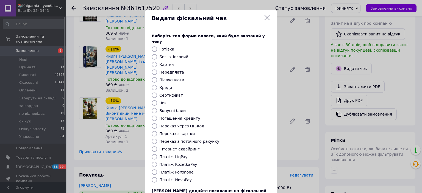
drag, startPoint x: 153, startPoint y: 173, endPoint x: 176, endPoint y: 181, distance: 24.4
click at [153, 177] on input "Платіж NovaPay" at bounding box center [154, 179] width 5 height 5
radio input "true"
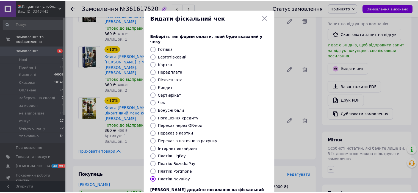
scroll to position [43, 0]
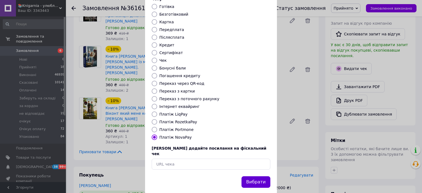
click at [252, 176] on button "Вибрати" at bounding box center [255, 182] width 29 height 12
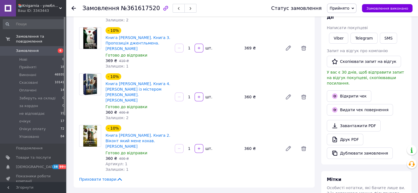
scroll to position [55, 0]
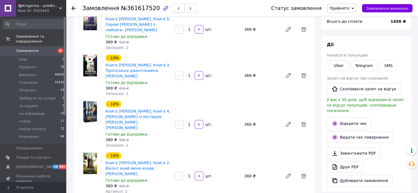
click at [177, 9] on icon "button" at bounding box center [178, 8] width 3 height 3
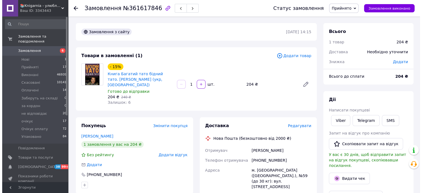
scroll to position [55, 0]
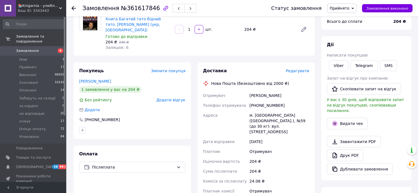
click at [298, 69] on span "Редагувати" at bounding box center [297, 71] width 23 height 4
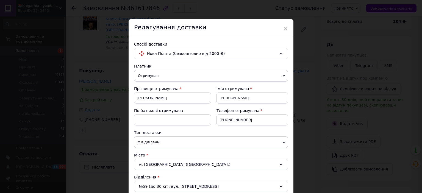
scroll to position [137, 0]
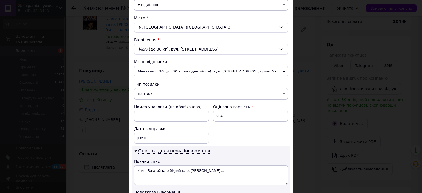
click at [145, 92] on span "Вантаж" at bounding box center [211, 94] width 154 height 12
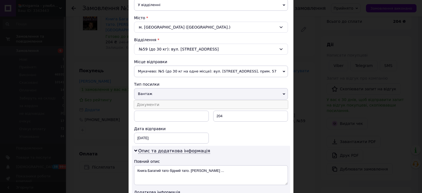
click at [144, 101] on li "Документи" at bounding box center [211, 105] width 154 height 8
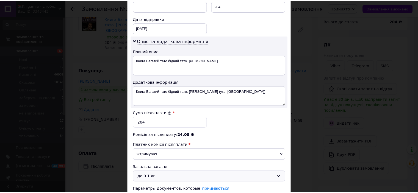
scroll to position [275, 0]
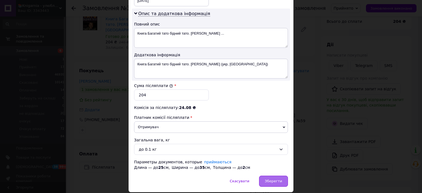
click at [269, 180] on span "Зберегти" at bounding box center [273, 181] width 17 height 4
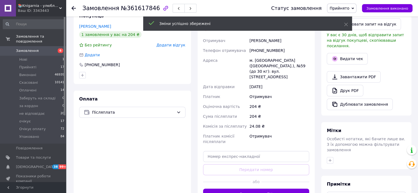
scroll to position [137, 0]
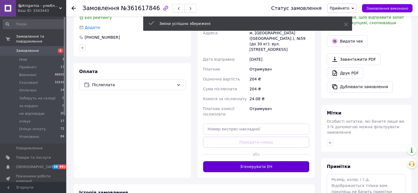
click at [248, 161] on button "Згенерувати ЕН" at bounding box center [256, 166] width 106 height 11
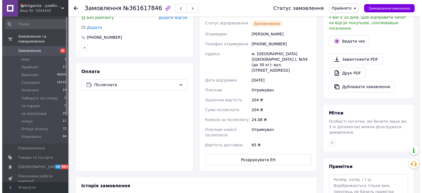
scroll to position [55, 0]
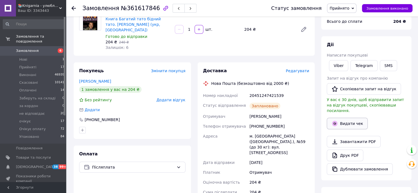
click at [338, 118] on button "Видати чек" at bounding box center [347, 124] width 41 height 12
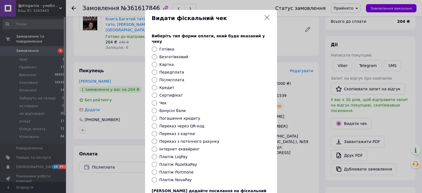
click at [155, 177] on input "Платіж NovaPay" at bounding box center [154, 179] width 5 height 5
radio input "true"
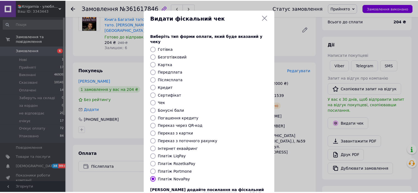
scroll to position [43, 0]
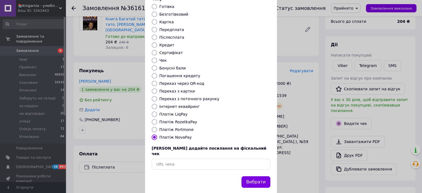
click at [253, 176] on button "Вибрати" at bounding box center [255, 182] width 29 height 12
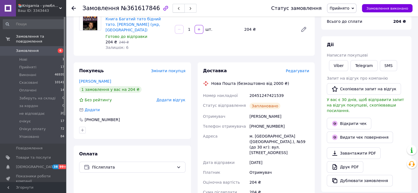
click at [172, 9] on button "button" at bounding box center [178, 8] width 12 height 9
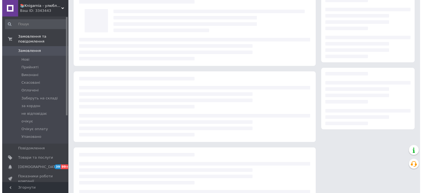
scroll to position [27, 0]
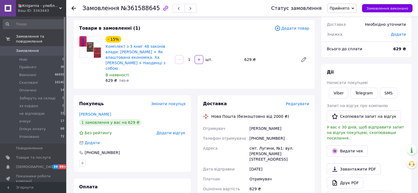
click at [300, 102] on span "Редагувати" at bounding box center [297, 104] width 23 height 4
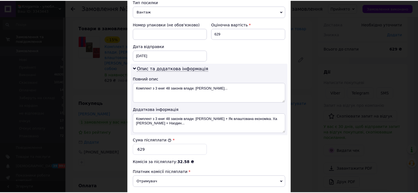
scroll to position [286, 0]
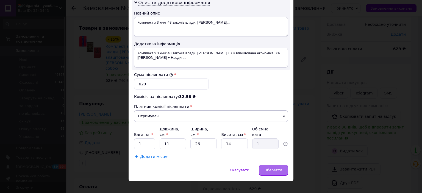
click at [274, 168] on span "Зберегти" at bounding box center [273, 170] width 17 height 4
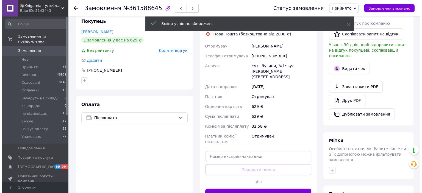
scroll to position [137, 0]
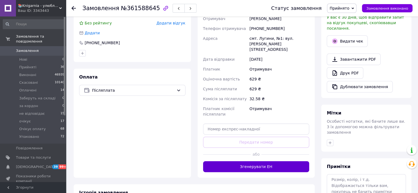
click at [233, 161] on button "Згенерувати ЕН" at bounding box center [256, 166] width 106 height 11
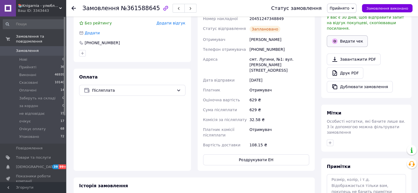
click at [342, 38] on button "Видати чек" at bounding box center [347, 41] width 41 height 12
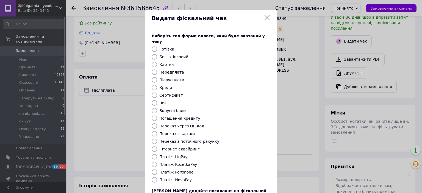
click at [153, 177] on input "Платіж NovaPay" at bounding box center [154, 179] width 5 height 5
radio input "true"
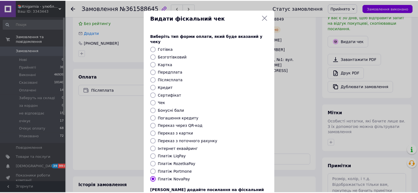
scroll to position [43, 0]
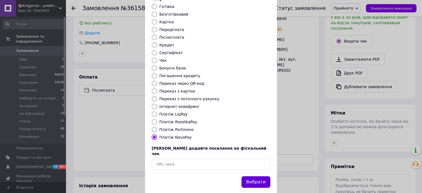
click at [261, 176] on button "Вибрати" at bounding box center [255, 182] width 29 height 12
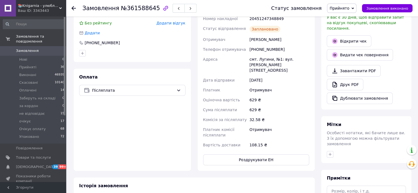
scroll to position [27, 0]
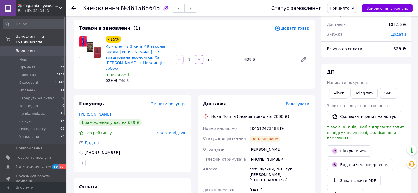
click at [177, 10] on icon "button" at bounding box center [178, 8] width 3 height 3
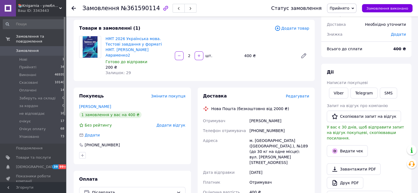
scroll to position [55, 0]
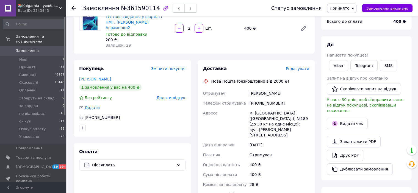
click at [178, 9] on use "button" at bounding box center [179, 8] width 2 height 3
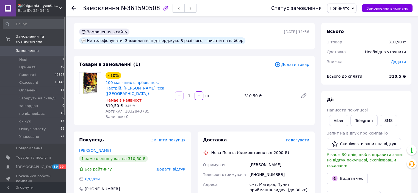
click at [177, 10] on icon "button" at bounding box center [178, 8] width 3 height 3
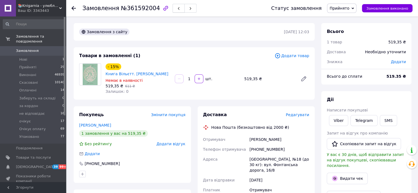
click at [177, 9] on icon "button" at bounding box center [178, 8] width 3 height 3
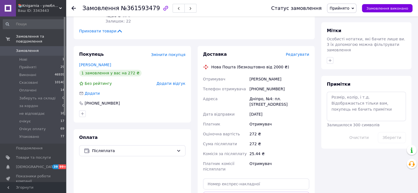
scroll to position [165, 0]
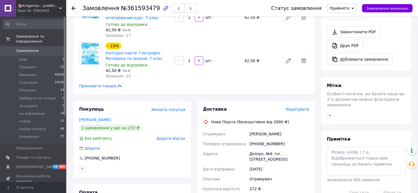
click at [172, 12] on button "button" at bounding box center [178, 8] width 12 height 9
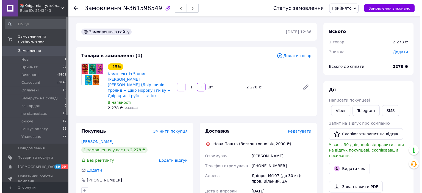
scroll to position [55, 0]
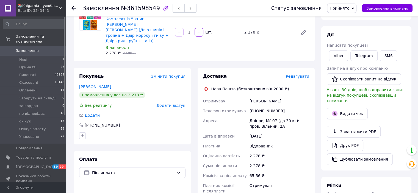
click at [292, 74] on span "Редагувати" at bounding box center [297, 76] width 23 height 4
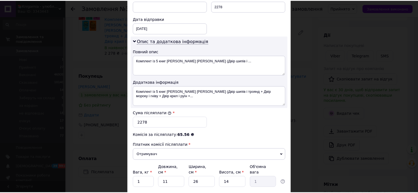
scroll to position [286, 0]
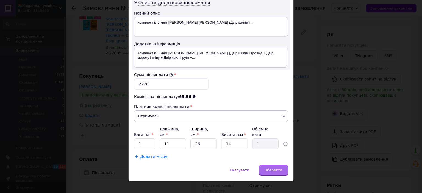
click at [278, 168] on span "Зберегти" at bounding box center [273, 170] width 17 height 4
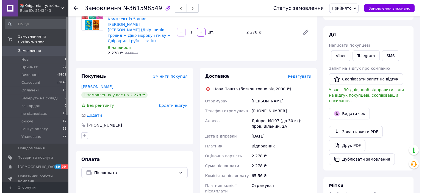
scroll to position [27, 0]
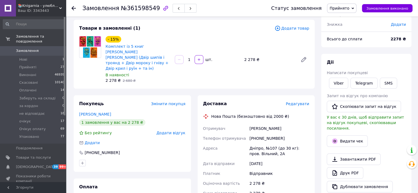
click at [297, 102] on span "Редагувати" at bounding box center [297, 104] width 23 height 4
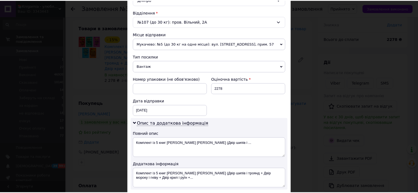
scroll to position [286, 0]
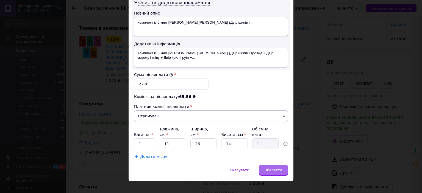
click at [272, 165] on div "Зберегти" at bounding box center [273, 170] width 29 height 11
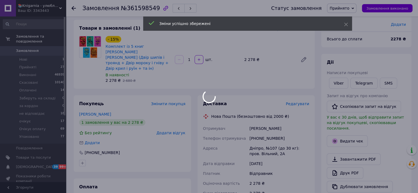
scroll to position [110, 0]
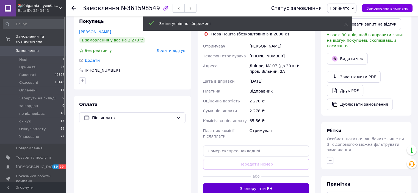
click at [245, 183] on button "Згенерувати ЕН" at bounding box center [256, 188] width 106 height 11
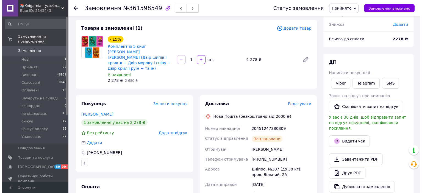
scroll to position [55, 0]
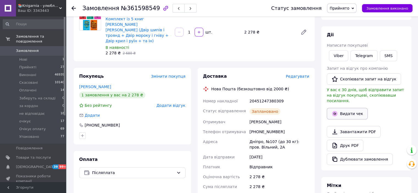
click at [357, 112] on button "Видати чек" at bounding box center [347, 114] width 41 height 12
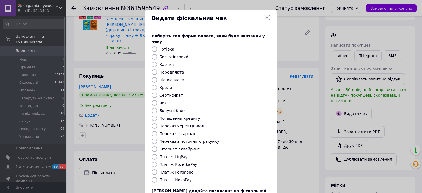
click at [155, 177] on input "Платіж NovaPay" at bounding box center [154, 179] width 5 height 5
radio input "true"
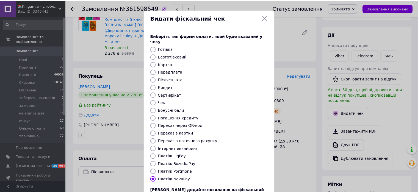
scroll to position [43, 0]
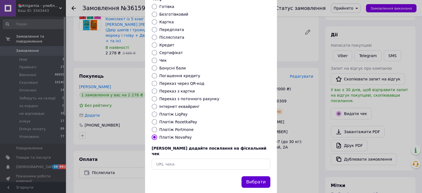
click at [264, 176] on button "Вибрати" at bounding box center [255, 182] width 29 height 12
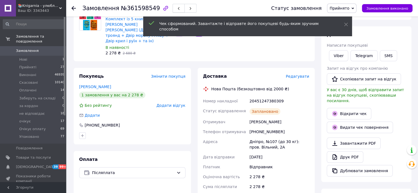
click at [178, 10] on use "button" at bounding box center [179, 8] width 2 height 3
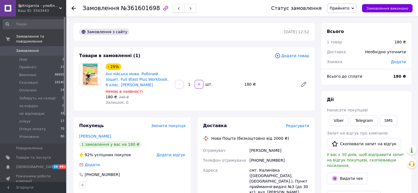
click at [178, 10] on use "button" at bounding box center [179, 8] width 2 height 3
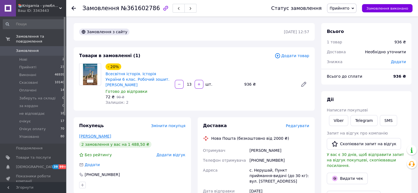
click at [95, 134] on link "Колесник Алла" at bounding box center [95, 136] width 32 height 4
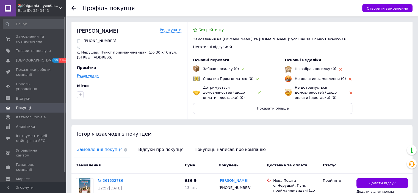
scroll to position [97, 0]
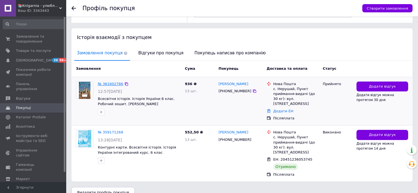
click at [111, 84] on link "№ 361602786" at bounding box center [110, 84] width 25 height 4
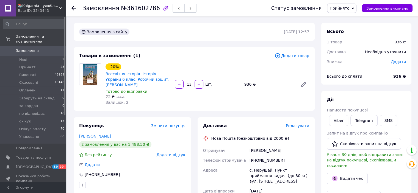
scroll to position [27, 0]
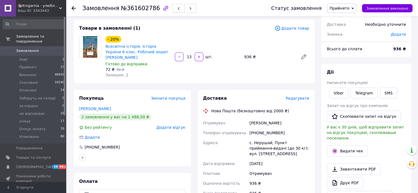
click at [172, 10] on button "button" at bounding box center [178, 8] width 12 height 9
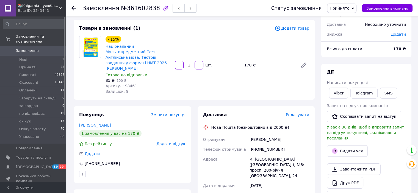
click at [178, 10] on use "button" at bounding box center [179, 8] width 2 height 3
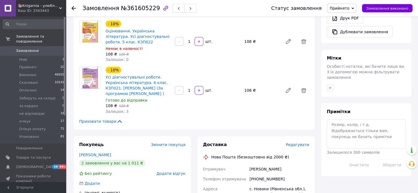
scroll to position [302, 0]
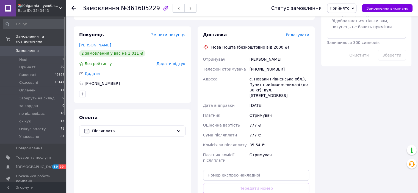
click at [91, 43] on link "Печончик Катя" at bounding box center [95, 45] width 32 height 4
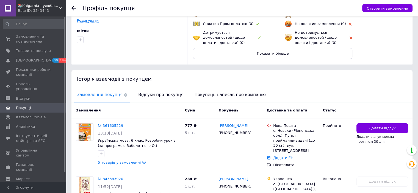
scroll to position [110, 0]
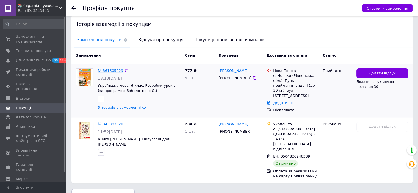
click at [108, 71] on link "№ 361605229" at bounding box center [110, 71] width 25 height 4
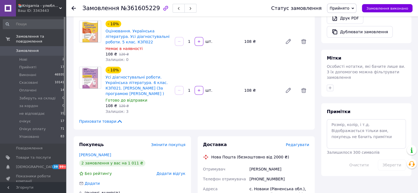
scroll to position [137, 0]
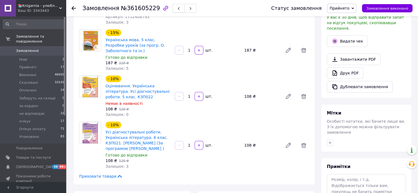
click at [172, 8] on button "button" at bounding box center [178, 8] width 12 height 9
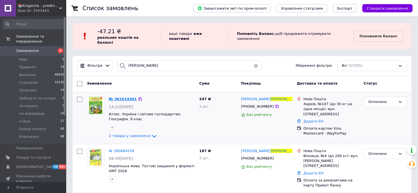
type input "[PERSON_NAME]"
click at [117, 97] on span "№ 361619301" at bounding box center [123, 99] width 28 height 4
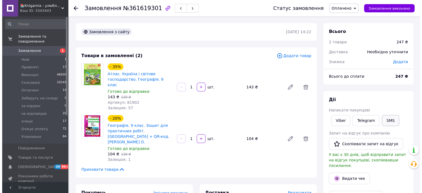
scroll to position [27, 0]
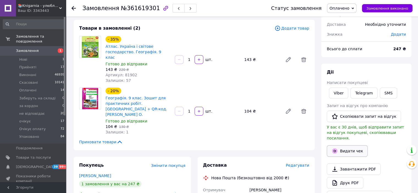
click at [354, 146] on button "Видати чек" at bounding box center [347, 151] width 41 height 12
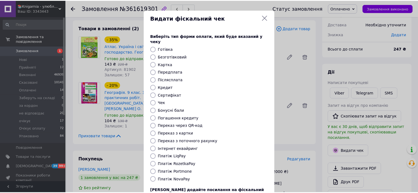
scroll to position [43, 0]
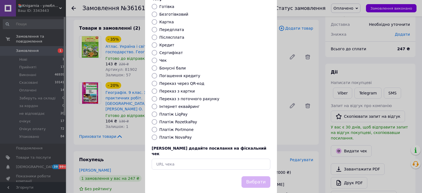
click at [154, 104] on input "Інтернет еквайринг" at bounding box center [154, 106] width 5 height 5
radio input "true"
click at [258, 176] on button "Вибрати" at bounding box center [255, 182] width 29 height 12
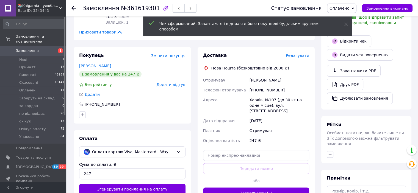
scroll to position [55, 0]
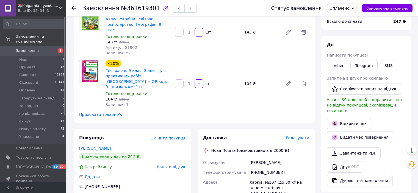
click at [38, 48] on span "Замовлення" at bounding box center [33, 50] width 35 height 5
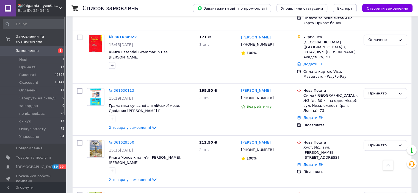
scroll to position [522, 0]
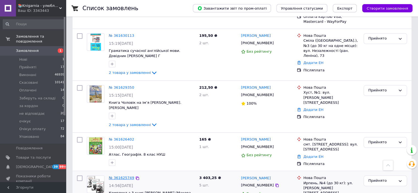
click at [122, 176] on link "№ 361625749" at bounding box center [121, 178] width 25 height 4
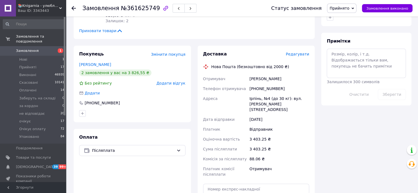
scroll to position [225, 0]
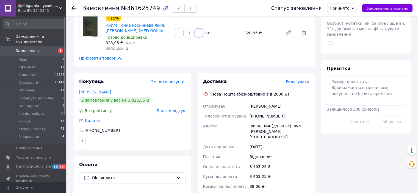
click at [97, 90] on link "[PERSON_NAME]" at bounding box center [95, 92] width 32 height 4
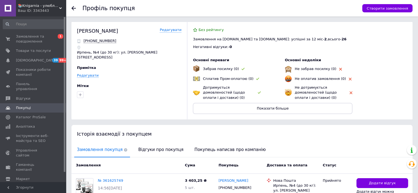
scroll to position [110, 0]
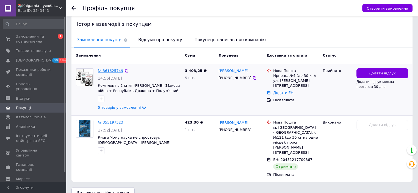
click at [106, 71] on link "№ 361625749" at bounding box center [110, 71] width 25 height 4
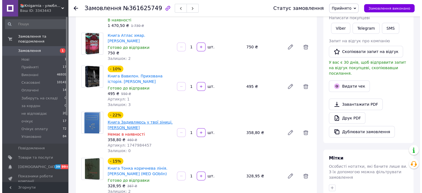
scroll to position [165, 0]
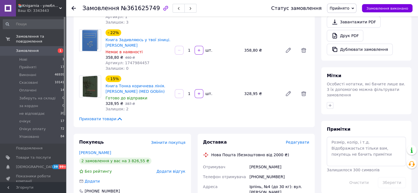
click at [300, 140] on span "Редагувати" at bounding box center [297, 142] width 23 height 4
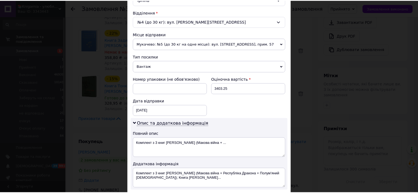
scroll to position [286, 0]
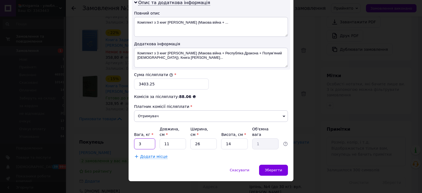
drag, startPoint x: 137, startPoint y: 135, endPoint x: 141, endPoint y: 135, distance: 3.3
click at [141, 138] on input "3" at bounding box center [144, 143] width 21 height 11
type input "1"
click at [274, 166] on div "Зберегти" at bounding box center [273, 170] width 29 height 11
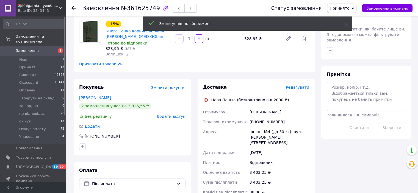
scroll to position [302, 0]
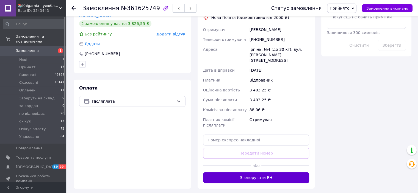
click at [269, 172] on button "Згенерувати ЕН" at bounding box center [256, 177] width 106 height 11
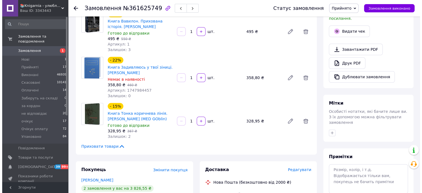
scroll to position [110, 0]
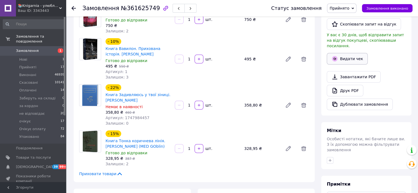
click at [341, 53] on button "Видати чек" at bounding box center [347, 59] width 41 height 12
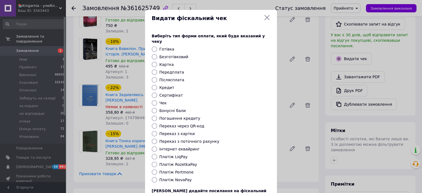
click at [154, 177] on input "Платіж NovaPay" at bounding box center [154, 179] width 5 height 5
radio input "true"
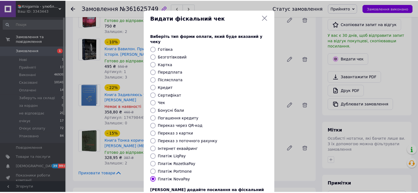
scroll to position [43, 0]
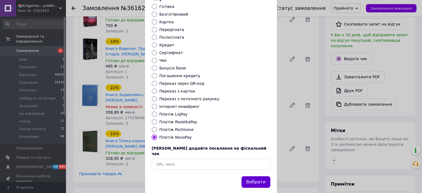
click at [262, 176] on button "Вибрати" at bounding box center [255, 182] width 29 height 12
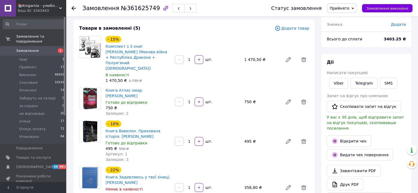
scroll to position [0, 0]
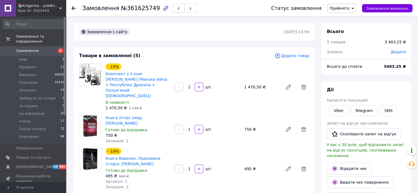
click at [172, 11] on button "button" at bounding box center [178, 8] width 12 height 9
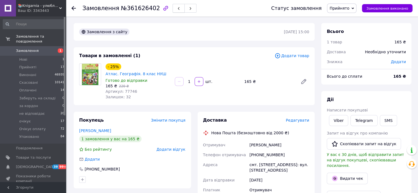
click at [177, 6] on span "button" at bounding box center [178, 8] width 3 height 4
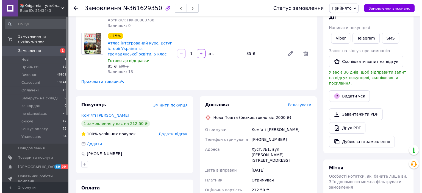
scroll to position [110, 0]
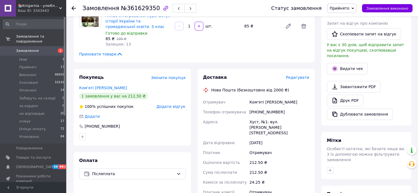
click at [305, 75] on span "Редагувати" at bounding box center [297, 77] width 23 height 4
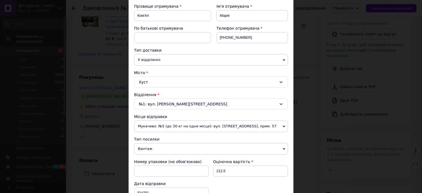
scroll to position [165, 0]
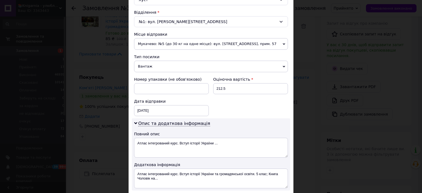
click at [151, 63] on span "Вантаж" at bounding box center [211, 67] width 154 height 12
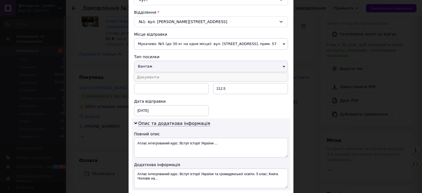
click at [150, 75] on li "Документи" at bounding box center [211, 77] width 154 height 8
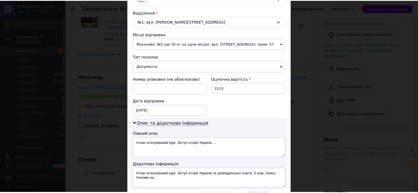
scroll to position [275, 0]
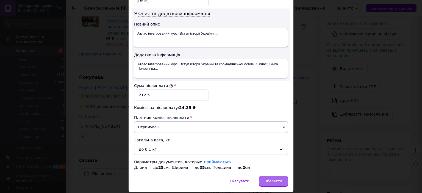
click at [276, 180] on span "Зберегти" at bounding box center [273, 181] width 17 height 4
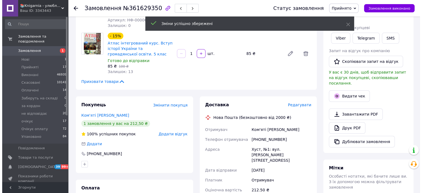
scroll to position [137, 0]
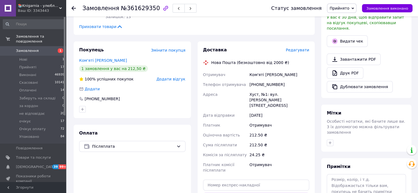
click at [296, 48] on span "Редагувати" at bounding box center [297, 50] width 23 height 4
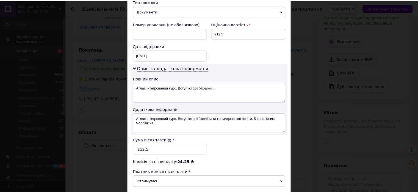
scroll to position [291, 0]
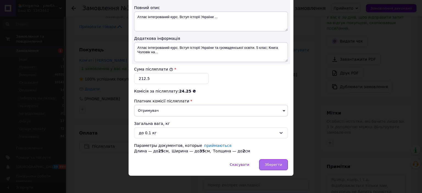
click at [272, 166] on div "Зберегти" at bounding box center [273, 164] width 29 height 11
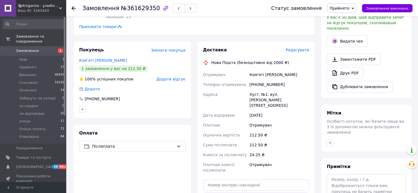
scroll to position [165, 0]
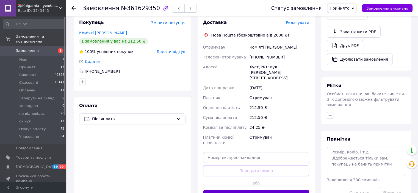
click at [268, 190] on button "Згенерувати ЕН" at bounding box center [256, 195] width 106 height 11
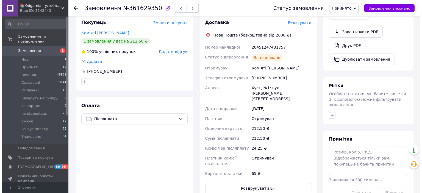
scroll to position [82, 0]
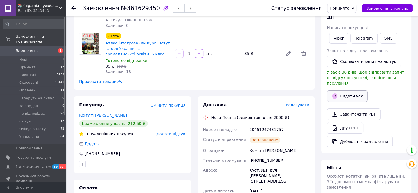
click at [351, 92] on button "Видати чек" at bounding box center [347, 96] width 41 height 12
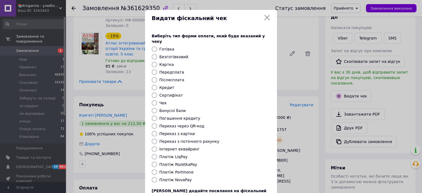
click at [154, 177] on input "Платіж NovaPay" at bounding box center [154, 179] width 5 height 5
radio input "true"
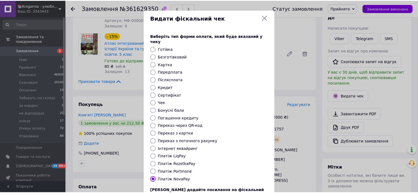
scroll to position [27, 0]
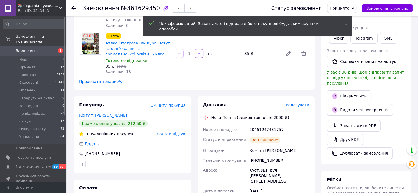
click at [172, 8] on button "button" at bounding box center [178, 8] width 12 height 9
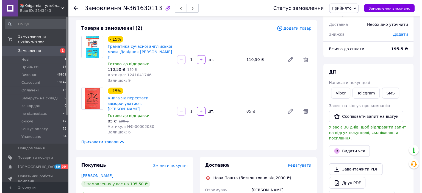
scroll to position [55, 0]
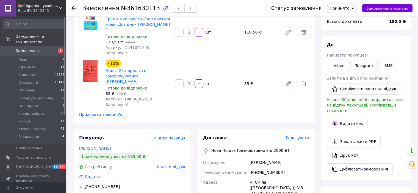
click at [299, 136] on span "Редагувати" at bounding box center [297, 138] width 23 height 4
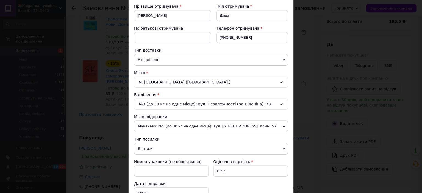
scroll to position [110, 0]
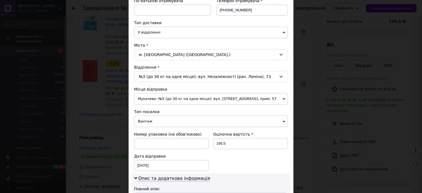
click at [157, 121] on span "Вантаж" at bounding box center [211, 122] width 154 height 12
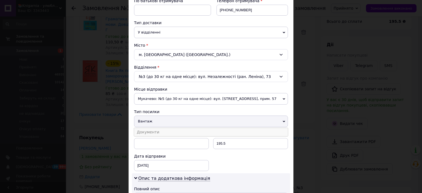
click at [154, 132] on li "Документи" at bounding box center [211, 132] width 154 height 8
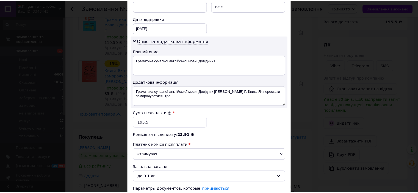
scroll to position [291, 0]
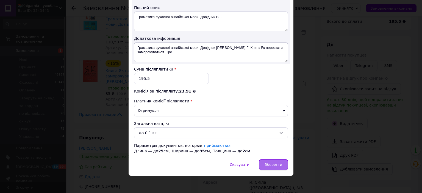
click at [274, 163] on span "Зберегти" at bounding box center [273, 165] width 17 height 4
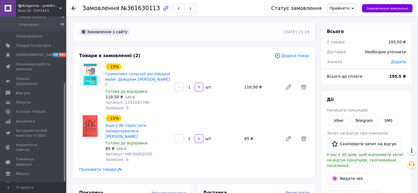
scroll to position [110, 0]
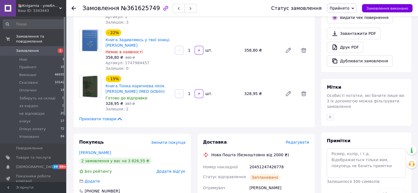
scroll to position [82, 0]
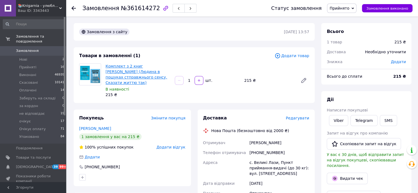
scroll to position [110, 0]
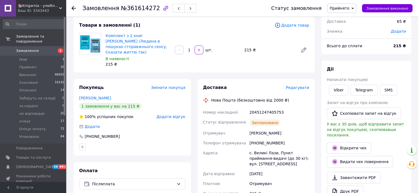
scroll to position [3, 0]
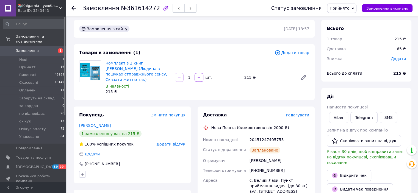
click at [48, 48] on span "Замовлення" at bounding box center [33, 50] width 35 height 5
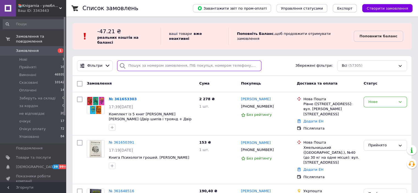
click at [135, 61] on input "search" at bounding box center [189, 65] width 144 height 11
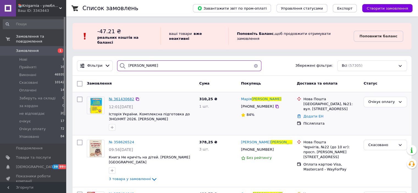
type input "[PERSON_NAME]"
click at [123, 97] on span "№ 361430682" at bounding box center [121, 99] width 25 height 4
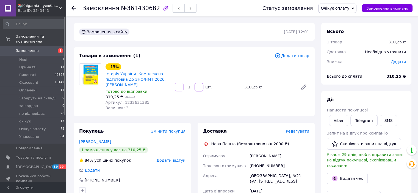
click at [295, 132] on span "Редагувати" at bounding box center [297, 131] width 23 height 4
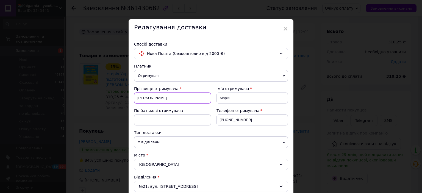
drag, startPoint x: 148, startPoint y: 99, endPoint x: 154, endPoint y: 101, distance: 5.3
click at [154, 101] on input "Дроздова" at bounding box center [172, 98] width 77 height 11
type input "Дроздов"
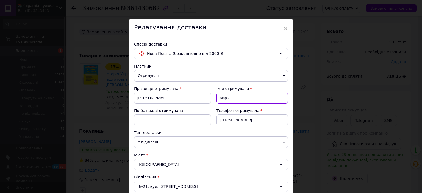
click at [238, 102] on input "Марія" at bounding box center [251, 98] width 71 height 11
type input "М"
type input "Дмитро"
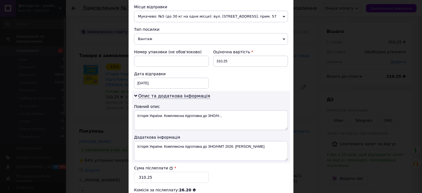
scroll to position [82, 0]
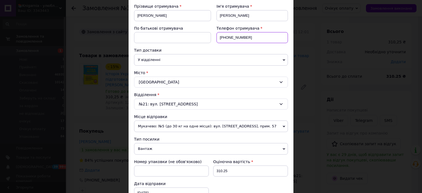
drag, startPoint x: 231, startPoint y: 38, endPoint x: 254, endPoint y: 36, distance: 23.1
click at [254, 36] on input "+380974801215" at bounding box center [251, 37] width 71 height 11
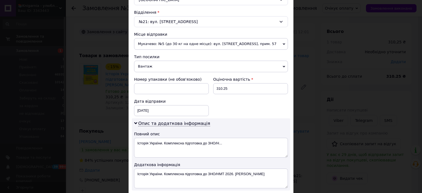
scroll to position [275, 0]
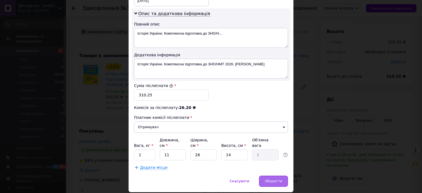
type input "+380974801202"
click at [278, 179] on span "Зберегти" at bounding box center [273, 181] width 17 height 4
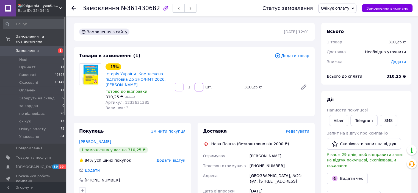
click at [40, 48] on span "Замовлення" at bounding box center [33, 50] width 35 height 5
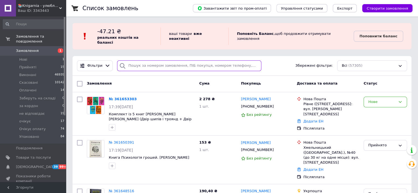
click at [140, 60] on input "search" at bounding box center [189, 65] width 144 height 11
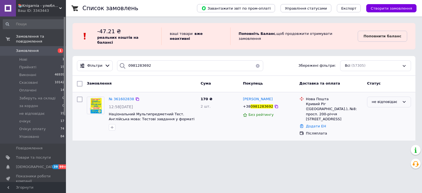
click at [376, 99] on div "не відповідає" at bounding box center [386, 102] width 28 height 6
click at [383, 140] on li "Очікує оплату" at bounding box center [388, 145] width 43 height 10
drag, startPoint x: 152, startPoint y: 63, endPoint x: 123, endPoint y: 61, distance: 29.4
click at [123, 61] on div "0981283692" at bounding box center [190, 65] width 146 height 11
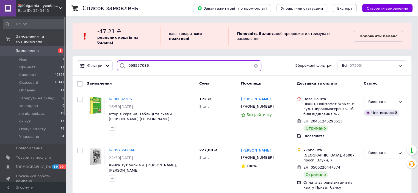
drag, startPoint x: 150, startPoint y: 62, endPoint x: 123, endPoint y: 65, distance: 27.1
click at [123, 65] on div "098557086" at bounding box center [189, 65] width 144 height 11
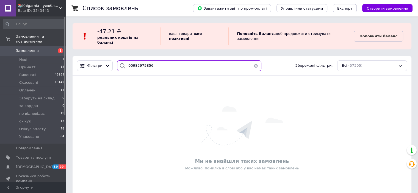
drag, startPoint x: 129, startPoint y: 60, endPoint x: 125, endPoint y: 61, distance: 3.4
click at [125, 61] on div "00983975856" at bounding box center [189, 65] width 144 height 11
drag, startPoint x: 152, startPoint y: 62, endPoint x: 123, endPoint y: 66, distance: 29.6
click at [123, 66] on div "0983975856" at bounding box center [189, 65] width 144 height 11
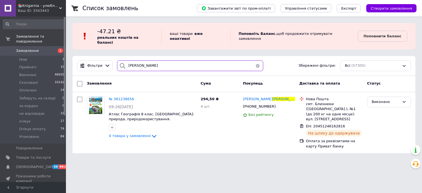
drag, startPoint x: 149, startPoint y: 62, endPoint x: 122, endPoint y: 68, distance: 27.0
click at [122, 68] on div "Фільтри розумейко Збережені фільтри: Всі (57305)" at bounding box center [243, 66] width 343 height 20
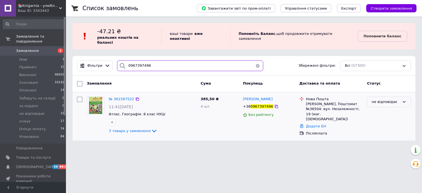
type input "0967397496"
click at [375, 99] on div "не відповідає" at bounding box center [386, 102] width 28 height 6
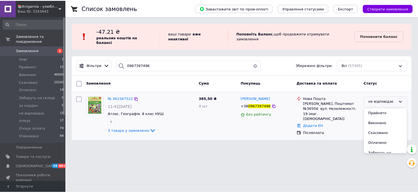
scroll to position [45, 0]
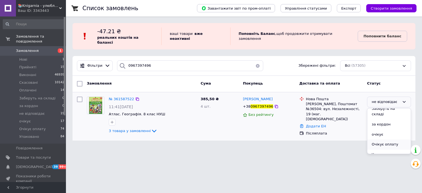
click at [389, 140] on li "Очікує оплату" at bounding box center [388, 145] width 43 height 10
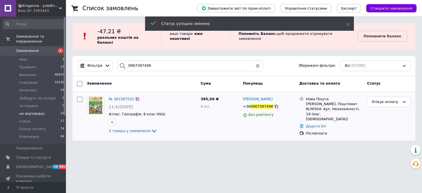
click at [32, 111] on span "не відповідає" at bounding box center [32, 113] width 26 height 5
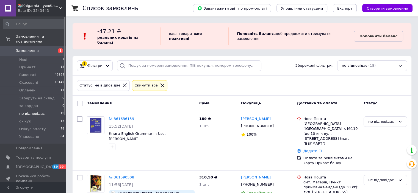
scroll to position [55, 0]
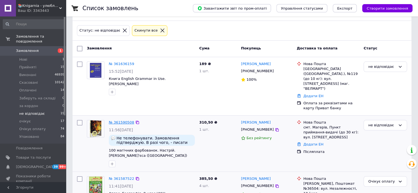
click at [121, 120] on link "№ 361590508" at bounding box center [121, 122] width 25 height 4
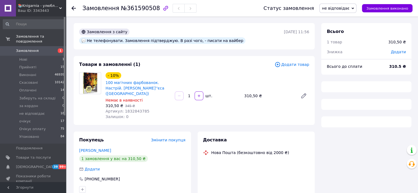
click at [342, 7] on span "не відповідає" at bounding box center [335, 8] width 27 height 4
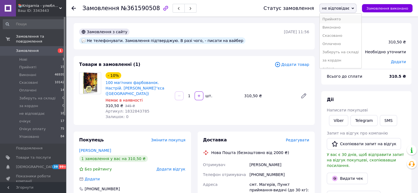
click at [339, 20] on li "Прийнято" at bounding box center [340, 19] width 42 height 8
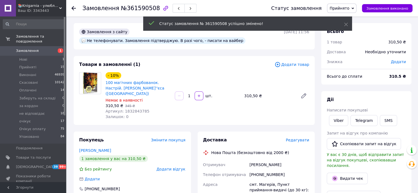
click at [295, 138] on span "Редагувати" at bounding box center [297, 140] width 23 height 4
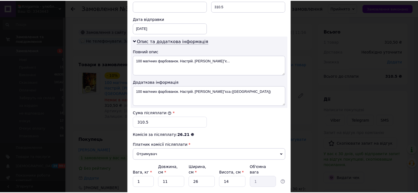
scroll to position [286, 0]
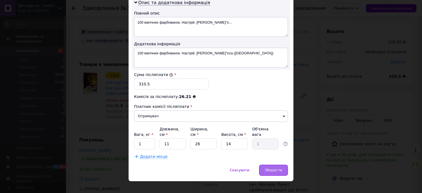
click at [275, 168] on span "Зберегти" at bounding box center [273, 170] width 17 height 4
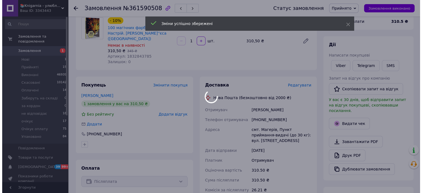
scroll to position [137, 0]
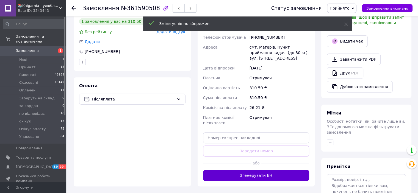
click at [255, 170] on button "Згенерувати ЕН" at bounding box center [256, 175] width 106 height 11
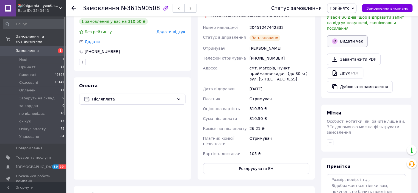
click at [337, 35] on button "Видати чек" at bounding box center [347, 41] width 41 height 12
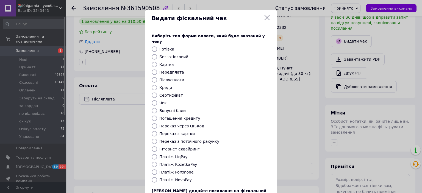
click at [152, 177] on input "Платіж NovaPay" at bounding box center [154, 179] width 5 height 5
radio input "true"
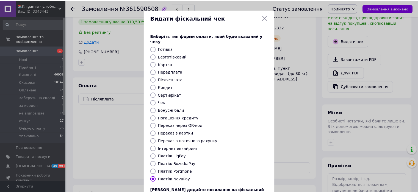
scroll to position [43, 0]
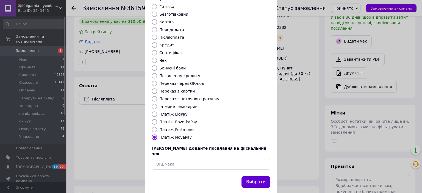
click at [256, 176] on button "Вибрати" at bounding box center [255, 182] width 29 height 12
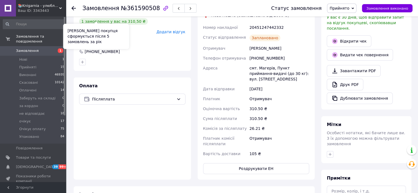
scroll to position [82, 0]
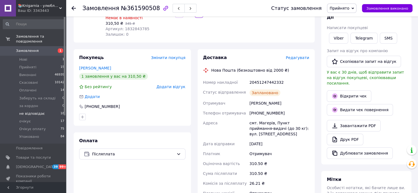
click at [38, 111] on span "не відповідає" at bounding box center [32, 113] width 26 height 5
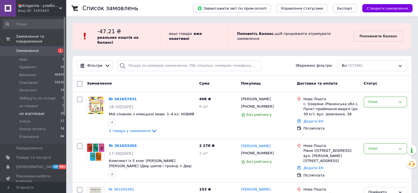
click at [41, 110] on li "не відповідає 16" at bounding box center [34, 114] width 68 height 8
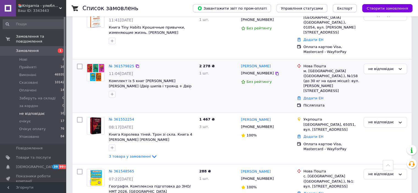
scroll to position [192, 0]
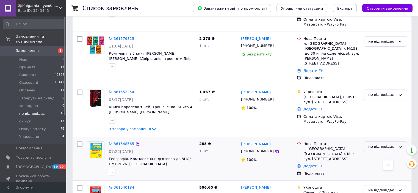
click at [390, 144] on div "не відповідає" at bounding box center [381, 147] width 27 height 6
click at [380, 185] on li "Очікує оплату" at bounding box center [385, 190] width 43 height 10
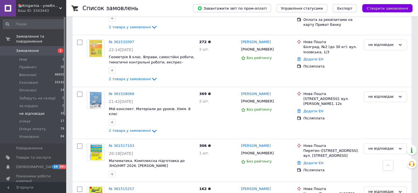
scroll to position [467, 0]
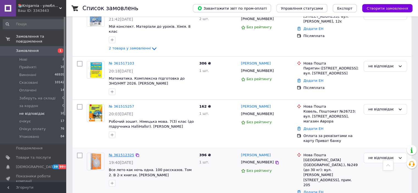
click at [125, 153] on link "№ 361512325" at bounding box center [121, 155] width 25 height 4
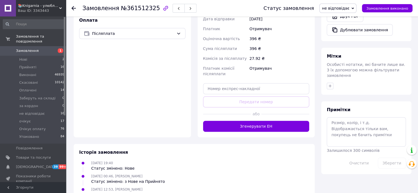
scroll to position [112, 0]
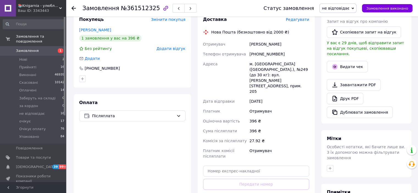
click at [341, 6] on span "не відповідає" at bounding box center [335, 8] width 27 height 4
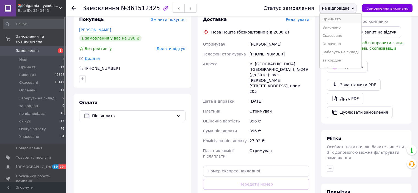
click at [341, 19] on li "Прийнято" at bounding box center [340, 19] width 42 height 8
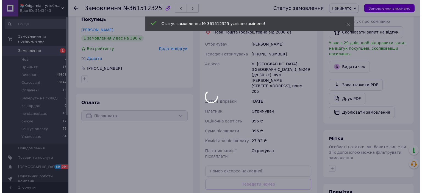
scroll to position [84, 0]
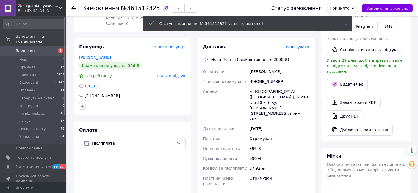
click at [296, 49] on span "Редагувати" at bounding box center [297, 47] width 23 height 4
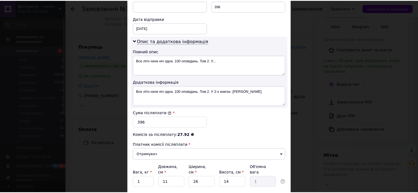
scroll to position [286, 0]
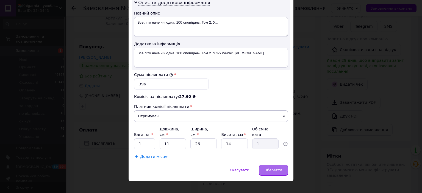
click at [281, 165] on div "Зберегти" at bounding box center [273, 170] width 29 height 11
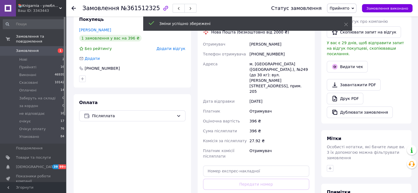
scroll to position [139, 0]
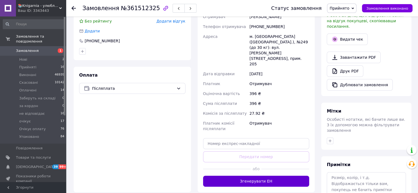
click at [241, 176] on button "Згенерувати ЕН" at bounding box center [256, 181] width 106 height 11
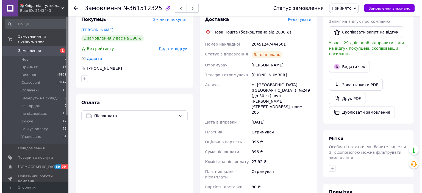
scroll to position [84, 0]
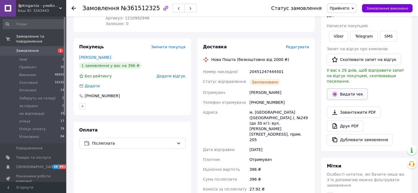
click at [336, 91] on icon "button" at bounding box center [334, 94] width 7 height 7
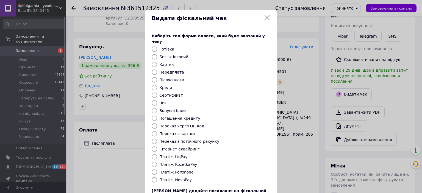
click at [153, 177] on input "Платіж NovaPay" at bounding box center [154, 179] width 5 height 5
radio input "true"
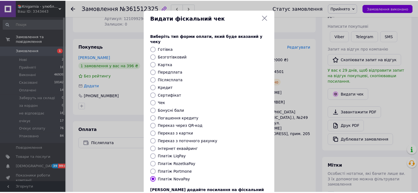
scroll to position [43, 0]
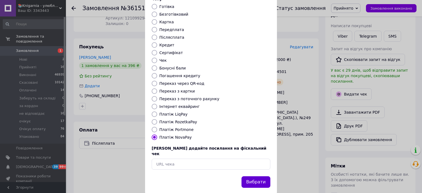
click at [257, 176] on button "Вибрати" at bounding box center [255, 182] width 29 height 12
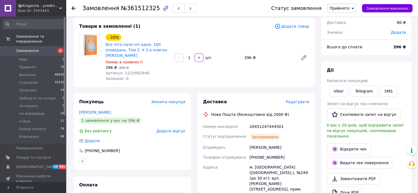
scroll to position [0, 0]
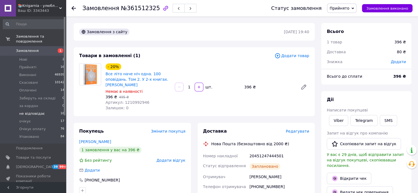
click at [38, 111] on span "не відповідає" at bounding box center [32, 113] width 26 height 5
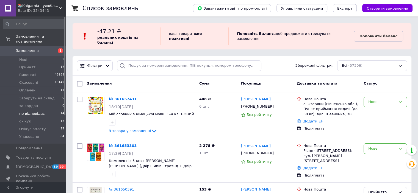
click at [38, 111] on span "не відповідає" at bounding box center [32, 113] width 26 height 5
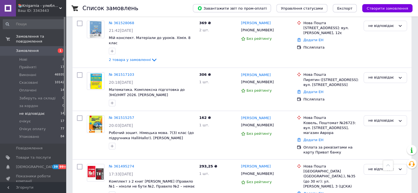
scroll to position [439, 0]
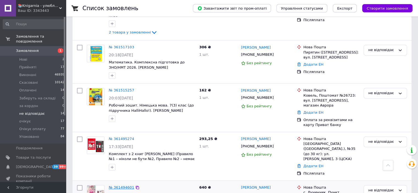
click at [122, 185] on link "№ 361494601" at bounding box center [121, 187] width 25 height 4
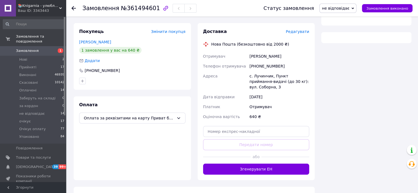
scroll to position [170, 0]
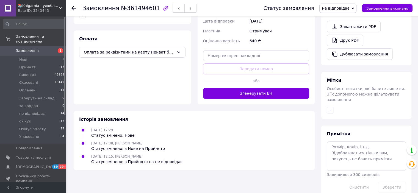
click at [337, 10] on span "не відповідає" at bounding box center [335, 8] width 27 height 4
click at [347, 53] on li "Очікує оплату" at bounding box center [340, 55] width 42 height 8
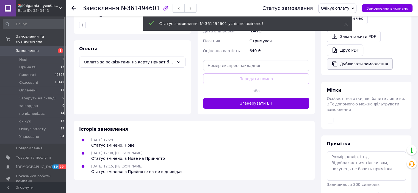
scroll to position [170, 0]
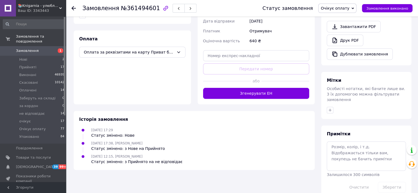
click at [40, 48] on span "Замовлення" at bounding box center [33, 50] width 35 height 5
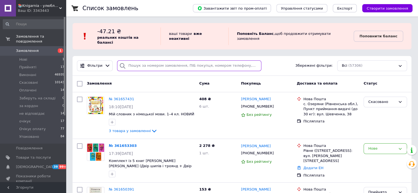
click at [139, 62] on input "search" at bounding box center [189, 65] width 144 height 11
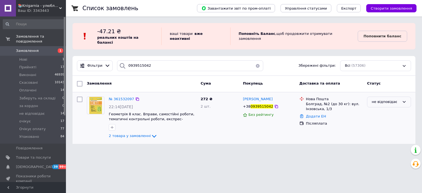
click at [383, 99] on div "не відповідає" at bounding box center [386, 102] width 28 height 6
click at [380, 140] on li "Очікує оплату" at bounding box center [388, 145] width 43 height 10
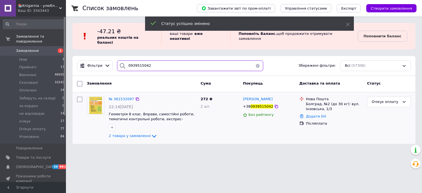
drag, startPoint x: 153, startPoint y: 60, endPoint x: 123, endPoint y: 65, distance: 30.5
click at [123, 65] on div "0939515042" at bounding box center [190, 65] width 146 height 11
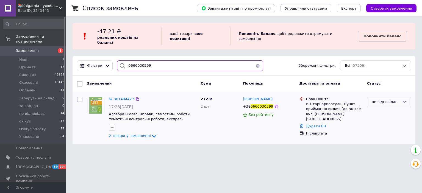
type input "0666030599"
click at [392, 99] on div "не відповідає" at bounding box center [386, 102] width 28 height 6
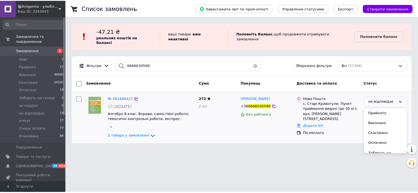
scroll to position [45, 0]
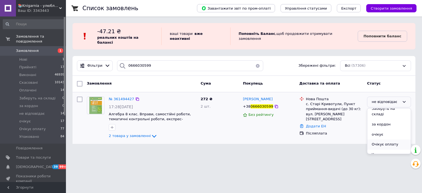
click at [387, 140] on li "Очікує оплату" at bounding box center [388, 145] width 43 height 10
click at [30, 111] on span "не відповідає" at bounding box center [32, 113] width 26 height 5
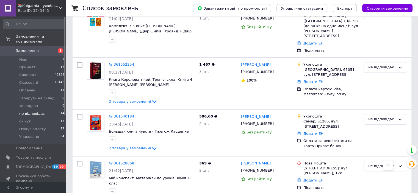
scroll to position [247, 0]
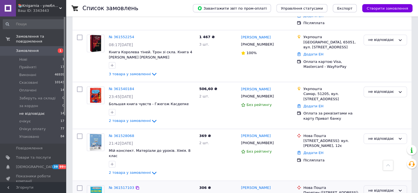
click at [384, 188] on div "не відповідає" at bounding box center [381, 191] width 27 height 6
click at [37, 48] on span "Замовлення" at bounding box center [33, 50] width 35 height 5
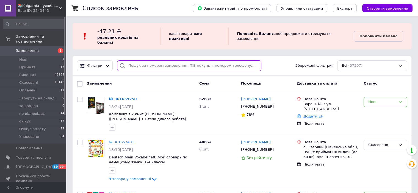
click at [131, 63] on input "search" at bounding box center [189, 65] width 144 height 11
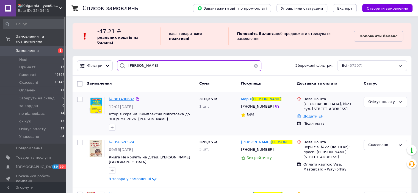
type input "дроздова"
click at [120, 97] on span "№ 361430682" at bounding box center [121, 99] width 25 height 4
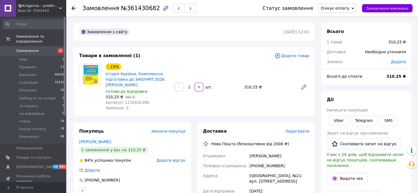
click at [346, 9] on span "Очікує оплату" at bounding box center [334, 8] width 29 height 4
click at [345, 17] on li "Прийнято" at bounding box center [339, 19] width 42 height 8
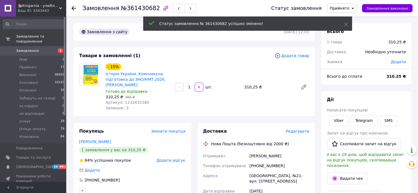
click at [397, 62] on span "Додати" at bounding box center [397, 62] width 15 height 4
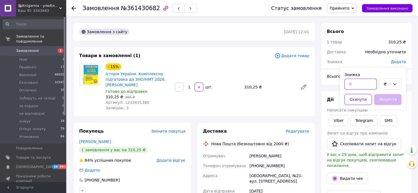
click at [353, 85] on input "text" at bounding box center [360, 84] width 32 height 11
type input "100"
click at [386, 101] on button "Зберегти" at bounding box center [387, 99] width 27 height 11
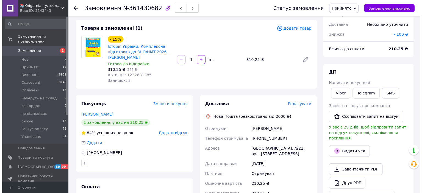
scroll to position [55, 0]
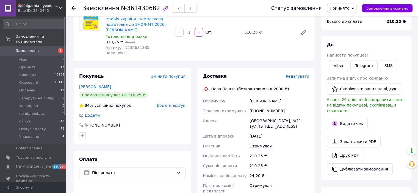
click at [297, 77] on span "Редагувати" at bounding box center [297, 76] width 23 height 4
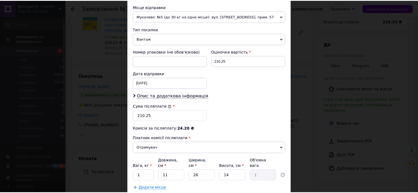
scroll to position [220, 0]
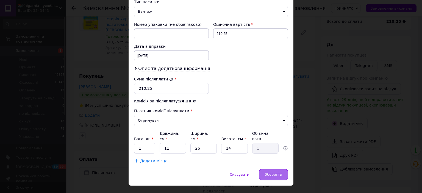
click at [271, 172] on span "Зберегти" at bounding box center [273, 174] width 17 height 4
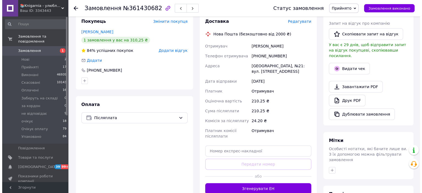
scroll to position [137, 0]
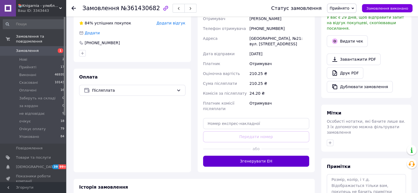
click at [253, 163] on button "Згенерувати ЕН" at bounding box center [256, 161] width 106 height 11
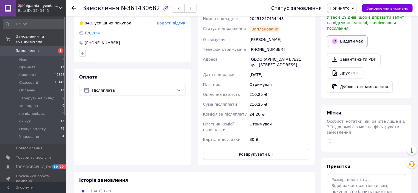
click at [343, 35] on button "Видати чек" at bounding box center [347, 41] width 41 height 12
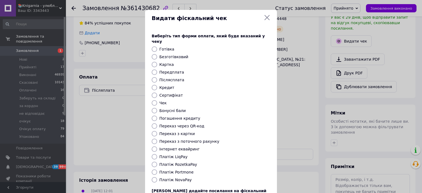
click at [154, 177] on input "Платіж NovaPay" at bounding box center [154, 179] width 5 height 5
radio input "true"
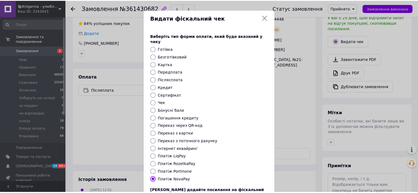
scroll to position [43, 0]
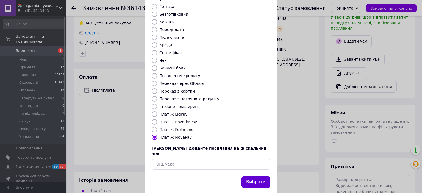
click at [252, 176] on button "Вибрати" at bounding box center [255, 182] width 29 height 12
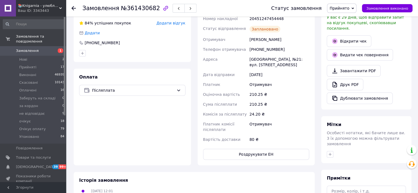
click at [38, 48] on span "Замовлення" at bounding box center [33, 50] width 35 height 5
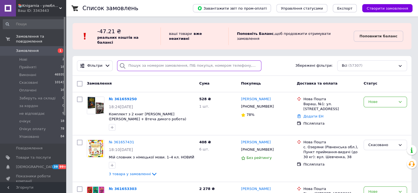
click at [136, 63] on input "search" at bounding box center [189, 65] width 144 height 11
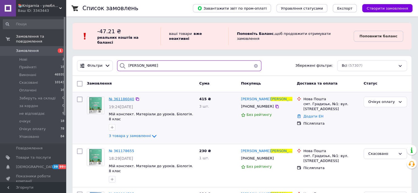
type input "войтенко"
click at [121, 97] on span "№ 361186040" at bounding box center [121, 99] width 25 height 4
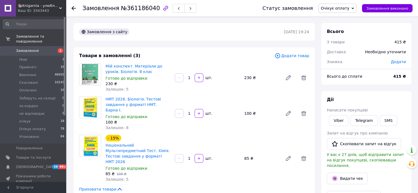
click at [341, 10] on span "Очікує оплату" at bounding box center [334, 8] width 29 height 4
click at [339, 16] on li "Прийнято" at bounding box center [339, 19] width 42 height 8
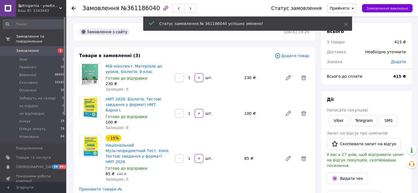
click at [397, 63] on span "Додати" at bounding box center [397, 62] width 15 height 4
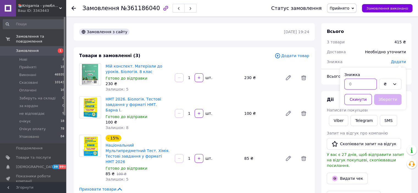
click at [355, 82] on input "text" at bounding box center [360, 84] width 32 height 11
type input "100"
click at [394, 99] on button "Зберегти" at bounding box center [387, 99] width 27 height 11
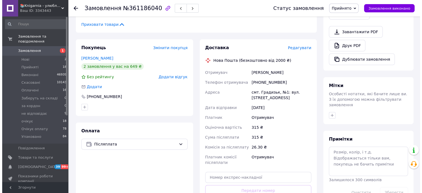
scroll to position [137, 0]
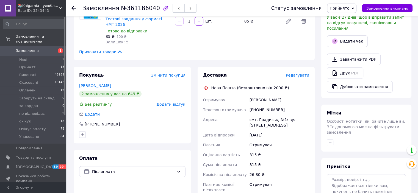
click at [293, 73] on span "Редагувати" at bounding box center [297, 75] width 23 height 4
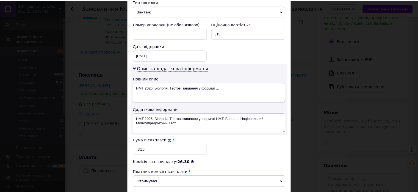
scroll to position [286, 0]
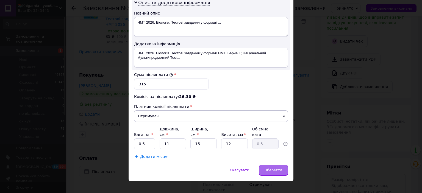
click at [273, 165] on div "Зберегти" at bounding box center [273, 170] width 29 height 11
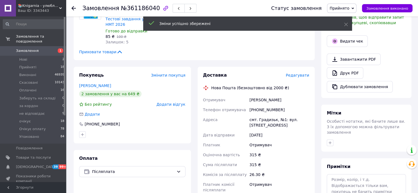
scroll to position [247, 0]
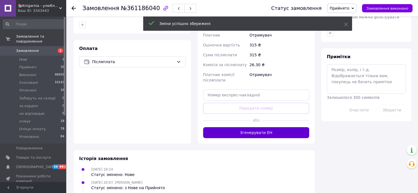
click at [245, 127] on button "Згенерувати ЕН" at bounding box center [256, 132] width 106 height 11
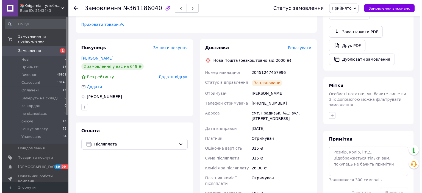
scroll to position [110, 0]
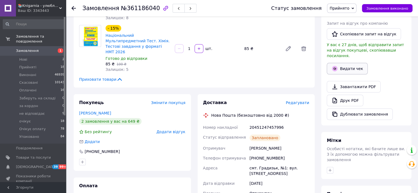
click at [353, 63] on button "Видати чек" at bounding box center [347, 69] width 41 height 12
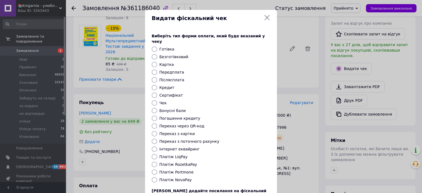
click at [152, 177] on input "Платіж NovaPay" at bounding box center [154, 179] width 5 height 5
radio input "true"
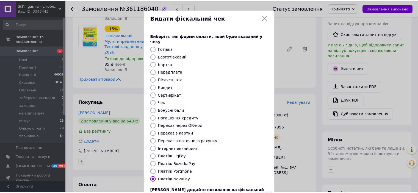
scroll to position [43, 0]
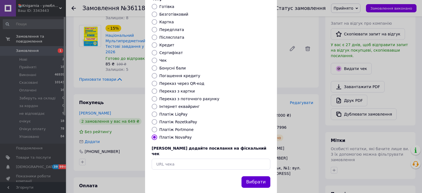
click at [257, 176] on button "Вибрати" at bounding box center [255, 182] width 29 height 12
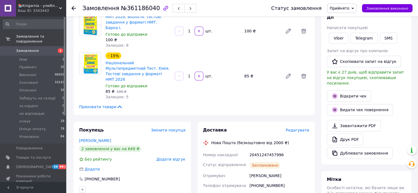
scroll to position [0, 0]
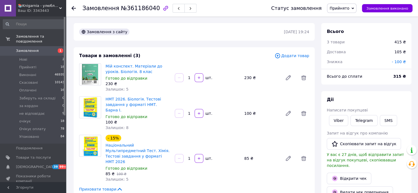
click at [38, 48] on span "Замовлення" at bounding box center [33, 50] width 35 height 5
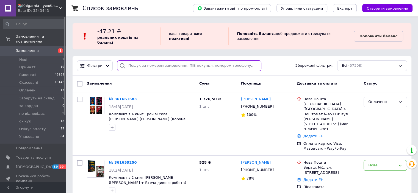
click at [131, 64] on input "search" at bounding box center [189, 65] width 144 height 11
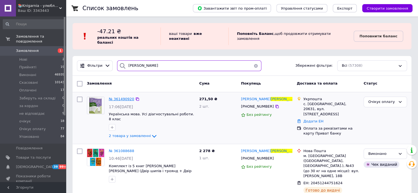
type input "денисенко"
click at [117, 97] on span "№ 361490920" at bounding box center [121, 99] width 25 height 4
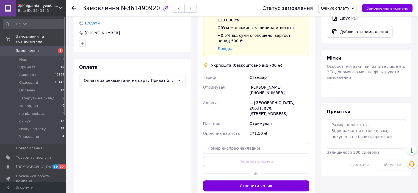
scroll to position [82, 0]
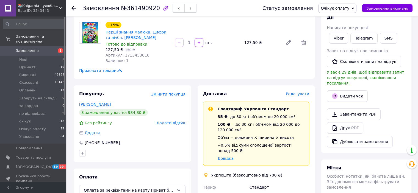
click at [91, 105] on link "Денисенко Людмила" at bounding box center [95, 104] width 32 height 4
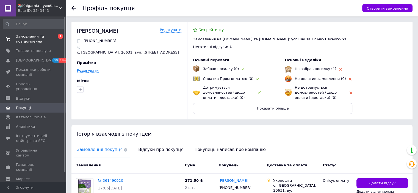
click at [25, 40] on span "Замовлення та повідомлення" at bounding box center [33, 39] width 35 height 10
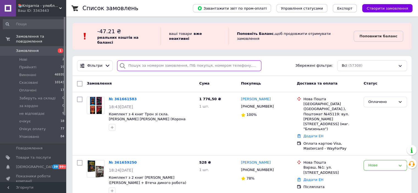
click at [154, 60] on input "search" at bounding box center [189, 65] width 144 height 11
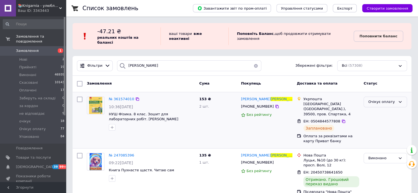
click at [384, 99] on div "Очікує оплату" at bounding box center [381, 102] width 27 height 6
click at [377, 138] on li "Оплачено" at bounding box center [385, 143] width 43 height 10
drag, startPoint x: 141, startPoint y: 59, endPoint x: 118, endPoint y: 68, distance: 25.2
click at [118, 68] on div "Фільтри оленяк Збережені фільтри: Всі (57308)" at bounding box center [241, 66] width 339 height 20
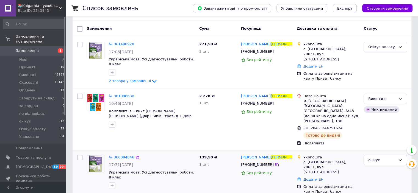
scroll to position [82, 0]
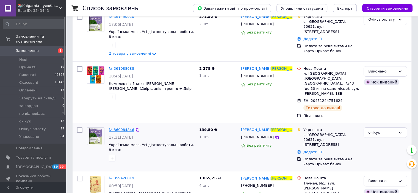
type input "денисенко"
click at [124, 128] on span "№ 360084846" at bounding box center [121, 130] width 25 height 4
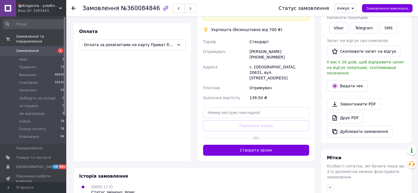
scroll to position [62, 0]
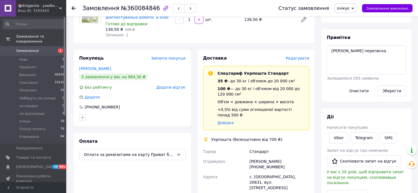
click at [348, 10] on span "очікує" at bounding box center [343, 8] width 12 height 4
click at [352, 44] on li "Оплачено" at bounding box center [355, 44] width 42 height 8
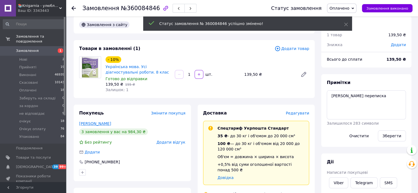
click at [93, 125] on link "Денисенко Людмила" at bounding box center [95, 123] width 32 height 4
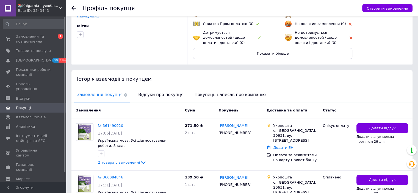
scroll to position [110, 0]
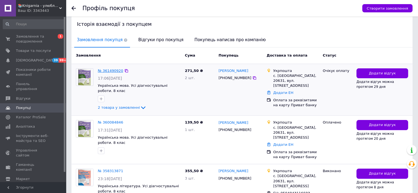
click at [107, 69] on link "№ 361490920" at bounding box center [110, 71] width 25 height 4
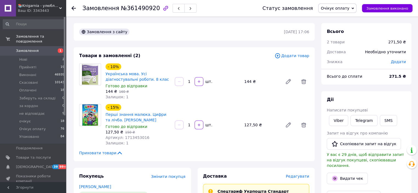
click at [342, 10] on span "Очікує оплату" at bounding box center [334, 8] width 29 height 4
click at [340, 36] on li "Скасовано" at bounding box center [339, 36] width 42 height 8
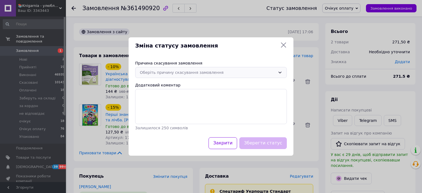
click at [157, 71] on div "Оберіть причину скасування замовлення" at bounding box center [208, 72] width 136 height 6
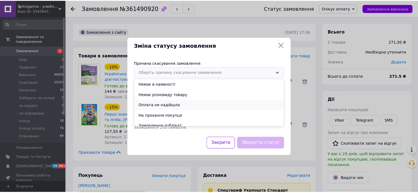
scroll to position [26, 0]
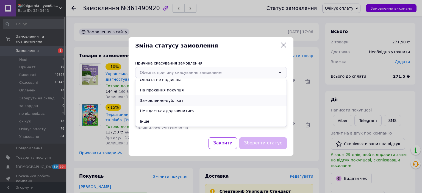
click at [158, 100] on li "Замовлення-дублікат" at bounding box center [210, 100] width 151 height 10
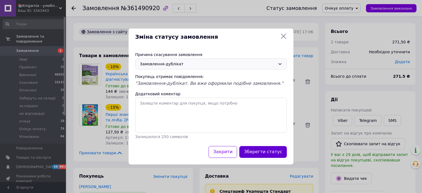
click at [267, 150] on button "Зберегти статус" at bounding box center [263, 152] width 48 height 12
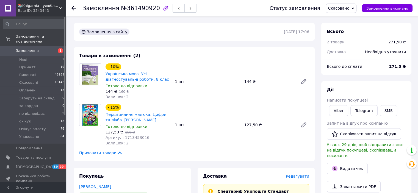
scroll to position [82, 0]
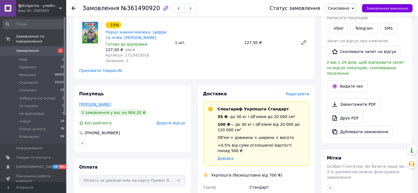
click at [98, 105] on link "Денисенко Людмила" at bounding box center [95, 104] width 32 height 4
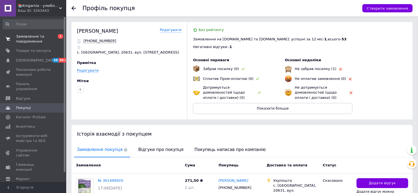
click at [35, 37] on span "Замовлення та повідомлення" at bounding box center [33, 39] width 35 height 10
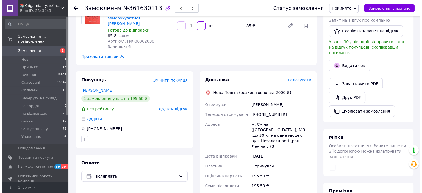
scroll to position [140, 0]
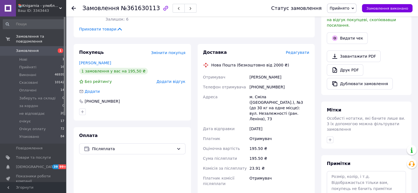
click at [301, 50] on span "Редагувати" at bounding box center [297, 52] width 23 height 4
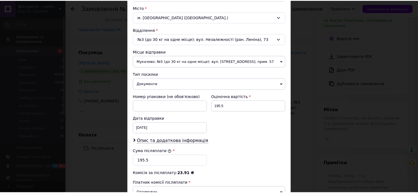
scroll to position [230, 0]
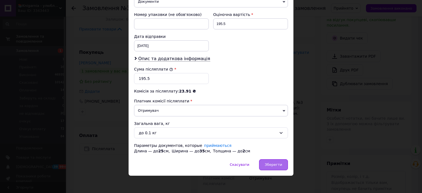
click at [274, 163] on span "Зберегти" at bounding box center [273, 165] width 17 height 4
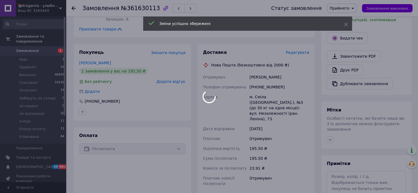
scroll to position [195, 0]
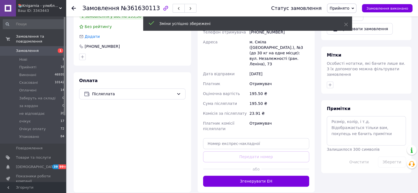
click at [261, 176] on button "Згенерувати ЕН" at bounding box center [256, 181] width 106 height 11
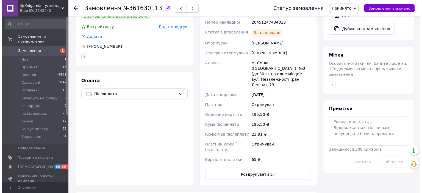
scroll to position [140, 0]
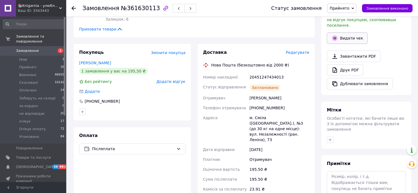
click at [335, 35] on icon "button" at bounding box center [334, 37] width 5 height 5
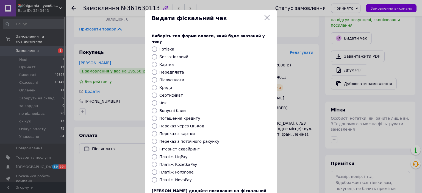
click at [154, 177] on input "Платіж NovaPay" at bounding box center [154, 179] width 5 height 5
radio input "true"
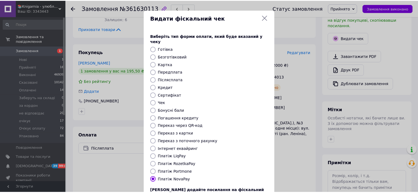
scroll to position [43, 0]
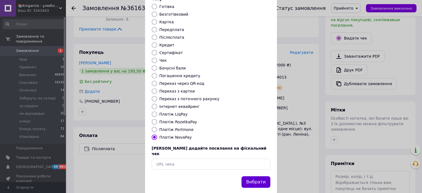
click at [255, 176] on button "Вибрати" at bounding box center [255, 182] width 29 height 12
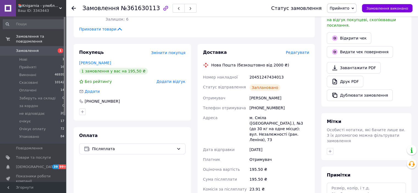
scroll to position [30, 0]
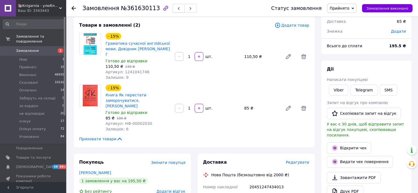
click at [172, 10] on button "button" at bounding box center [178, 8] width 12 height 9
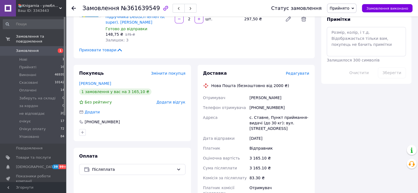
scroll to position [220, 0]
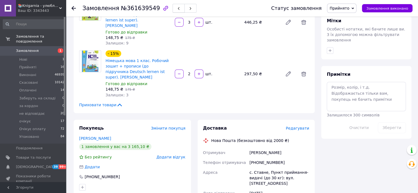
click at [177, 9] on icon "button" at bounding box center [178, 8] width 3 height 3
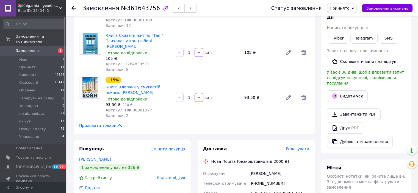
scroll to position [27, 0]
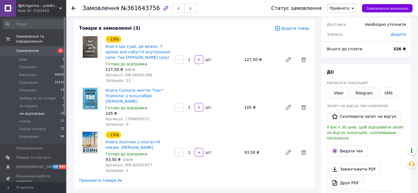
click at [32, 111] on span "не відповідає" at bounding box center [32, 113] width 26 height 5
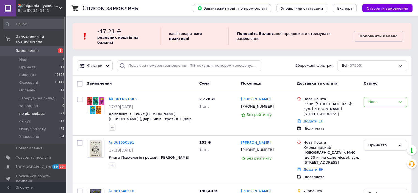
click at [43, 110] on li "не відповідає 21" at bounding box center [34, 114] width 68 height 8
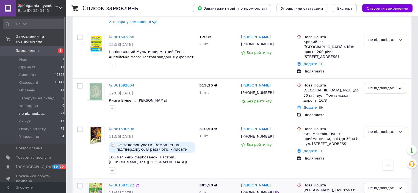
scroll to position [165, 0]
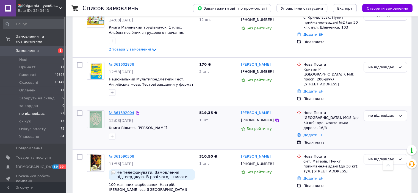
click at [120, 111] on link "№ 361592004" at bounding box center [121, 113] width 25 height 4
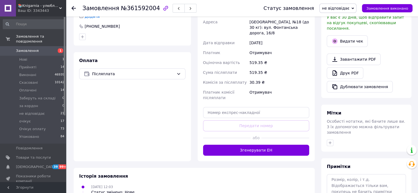
scroll to position [110, 0]
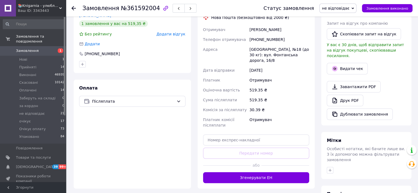
click at [333, 9] on span "не відповідає" at bounding box center [335, 8] width 27 height 4
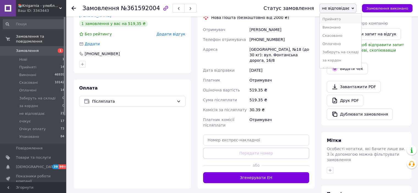
click at [334, 18] on li "Прийнято" at bounding box center [340, 19] width 42 height 8
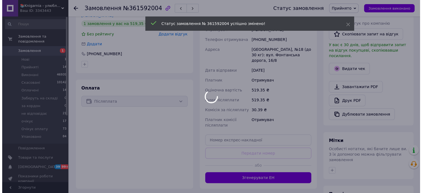
scroll to position [27, 0]
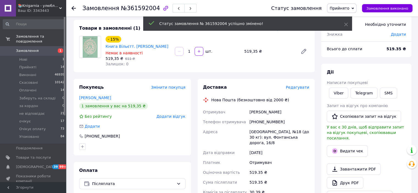
click at [297, 89] on span "Редагувати" at bounding box center [297, 87] width 23 height 4
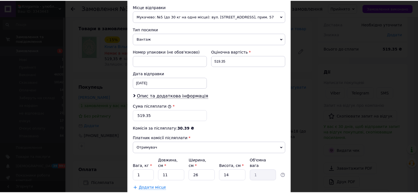
scroll to position [220, 0]
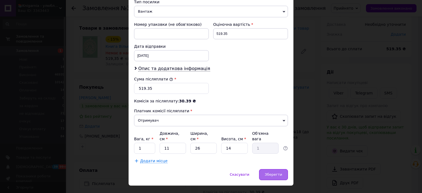
click at [271, 172] on span "Зберегти" at bounding box center [273, 174] width 17 height 4
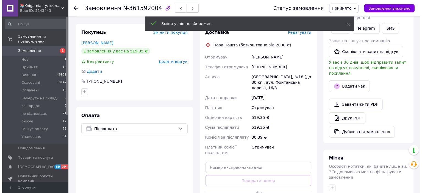
scroll to position [110, 0]
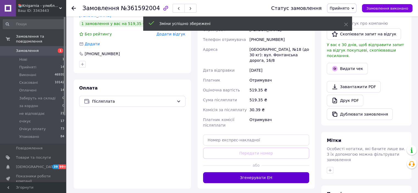
click at [253, 172] on button "Згенерувати ЕН" at bounding box center [256, 177] width 106 height 11
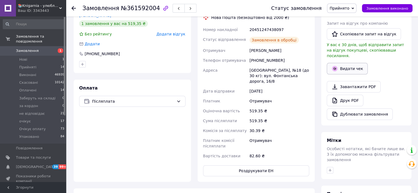
click at [347, 63] on button "Видати чек" at bounding box center [347, 69] width 41 height 12
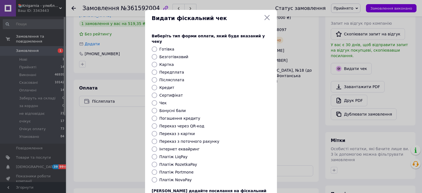
click at [154, 177] on input "Платіж NovaPay" at bounding box center [154, 179] width 5 height 5
radio input "true"
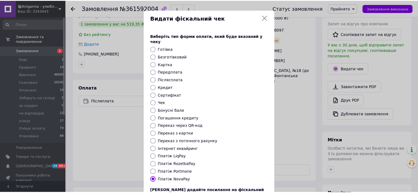
scroll to position [43, 0]
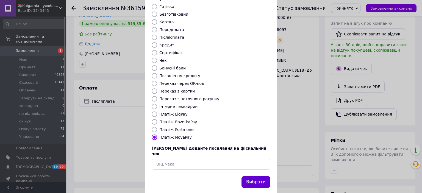
click at [258, 176] on button "Вибрати" at bounding box center [255, 182] width 29 height 12
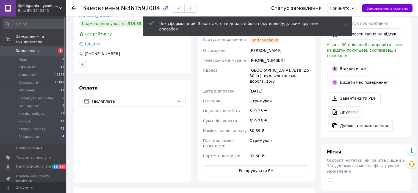
scroll to position [82, 0]
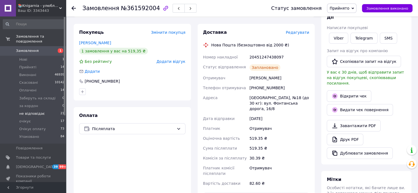
click at [40, 111] on span "не відповідає" at bounding box center [32, 113] width 26 height 5
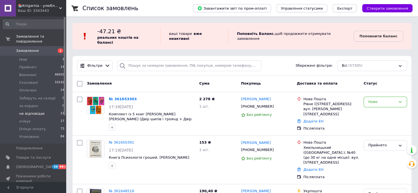
click at [40, 111] on span "не відповідає" at bounding box center [32, 113] width 26 height 5
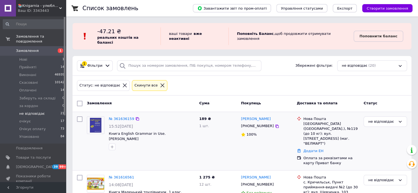
scroll to position [27, 0]
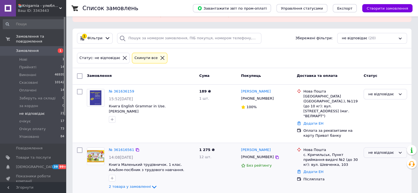
click at [382, 150] on div "не відповідає" at bounding box center [381, 153] width 27 height 6
click at [376, 190] on li "Очікує оплату" at bounding box center [385, 195] width 43 height 10
click at [35, 48] on span "Замовлення" at bounding box center [27, 50] width 23 height 5
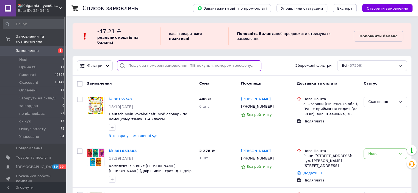
click at [132, 61] on input "search" at bounding box center [189, 65] width 144 height 11
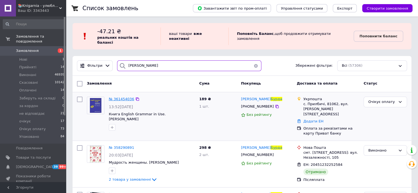
type input "[PERSON_NAME]"
click at [124, 97] on span "№ 361454036" at bounding box center [121, 99] width 25 height 4
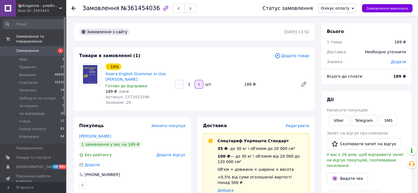
click at [201, 87] on button "button" at bounding box center [198, 84] width 9 height 9
type input "3"
click at [23, 48] on span "Замовлення" at bounding box center [27, 50] width 23 height 5
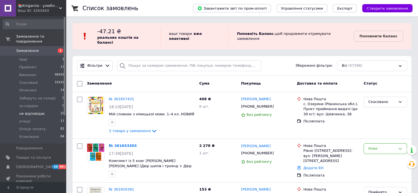
click at [30, 111] on span "не відповідає" at bounding box center [32, 113] width 26 height 5
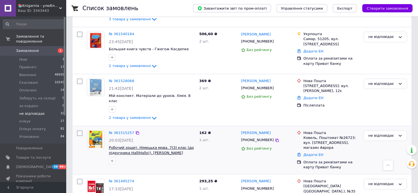
scroll to position [378, 0]
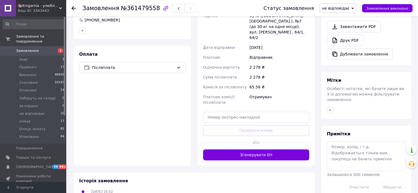
scroll to position [202, 0]
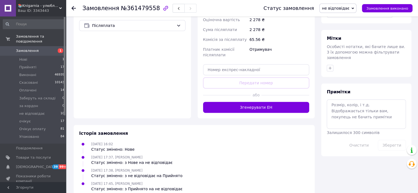
click at [332, 9] on span "не відповідає" at bounding box center [335, 8] width 27 height 4
click at [341, 18] on li "Прийнято" at bounding box center [340, 19] width 42 height 8
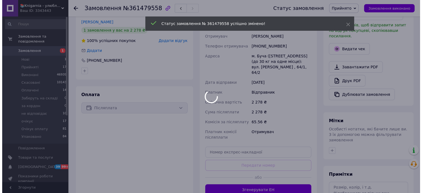
scroll to position [37, 0]
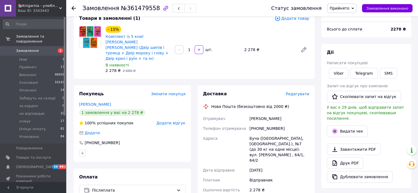
click at [295, 92] on span "Редагувати" at bounding box center [297, 94] width 23 height 4
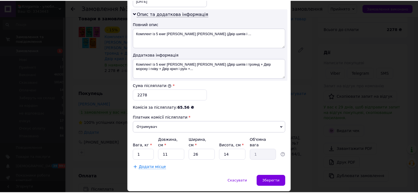
scroll to position [286, 0]
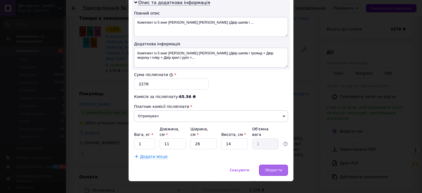
click at [271, 168] on span "Зберегти" at bounding box center [273, 170] width 17 height 4
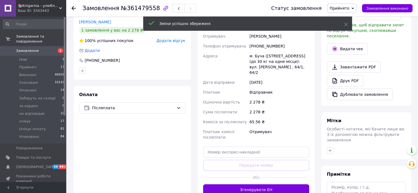
scroll to position [147, 0]
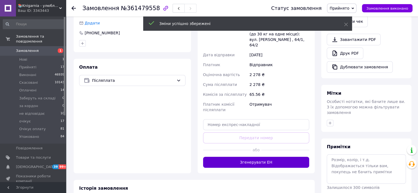
click at [230, 157] on button "Згенерувати ЕН" at bounding box center [256, 162] width 106 height 11
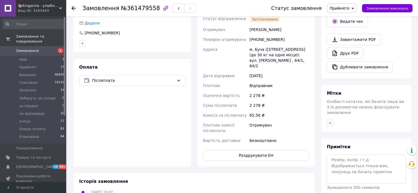
scroll to position [65, 0]
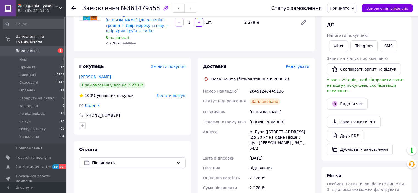
click at [338, 9] on span "Прийнято" at bounding box center [339, 8] width 20 height 4
click at [344, 46] on li "очікує" at bounding box center [348, 46] width 42 height 8
click at [27, 48] on span "Замовлення" at bounding box center [27, 50] width 23 height 5
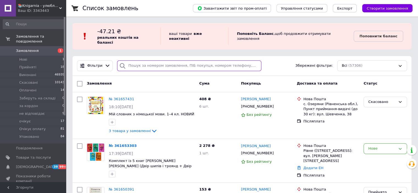
click at [135, 62] on input "search" at bounding box center [189, 65] width 144 height 11
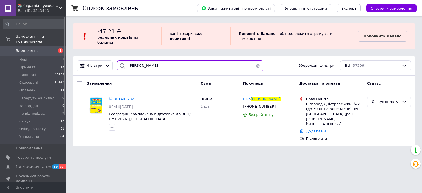
drag, startPoint x: 146, startPoint y: 61, endPoint x: 115, endPoint y: 68, distance: 32.3
click at [115, 68] on div "[PERSON_NAME] Збережені фільтри: Всі (57306)" at bounding box center [243, 66] width 343 height 20
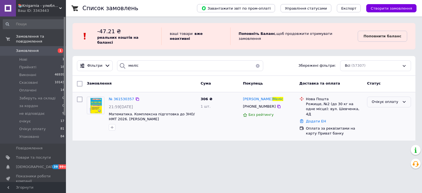
click at [395, 99] on div "Очікує оплату" at bounding box center [386, 102] width 28 height 6
click at [381, 139] on li "Оплачено" at bounding box center [388, 143] width 43 height 10
drag, startPoint x: 140, startPoint y: 59, endPoint x: 121, endPoint y: 65, distance: 18.9
click at [121, 65] on div "меліс" at bounding box center [190, 65] width 146 height 11
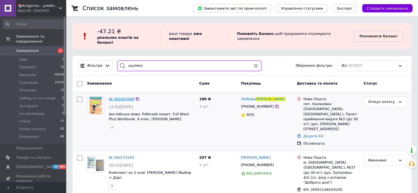
type input "шуляка"
click at [118, 97] on span "№ 361601698" at bounding box center [121, 99] width 25 height 4
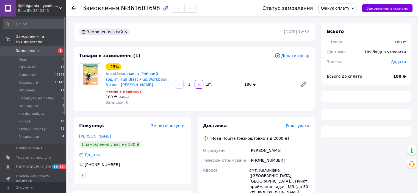
scroll to position [110, 0]
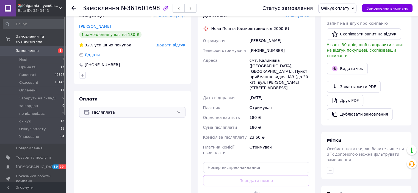
click at [111, 112] on span "Післяплата" at bounding box center [133, 112] width 82 height 6
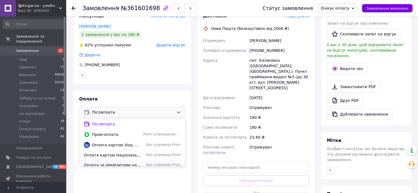
click at [103, 164] on span "Оплата за реквізитами на карту Приват банку" at bounding box center [112, 164] width 57 height 5
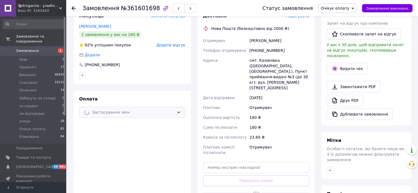
scroll to position [55, 0]
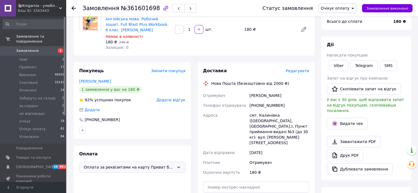
click at [335, 10] on span "Очікує оплату" at bounding box center [334, 8] width 29 height 4
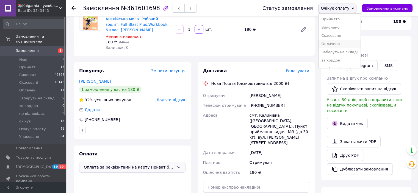
click at [346, 41] on li "Оплачено" at bounding box center [339, 44] width 42 height 8
